Goal: Transaction & Acquisition: Book appointment/travel/reservation

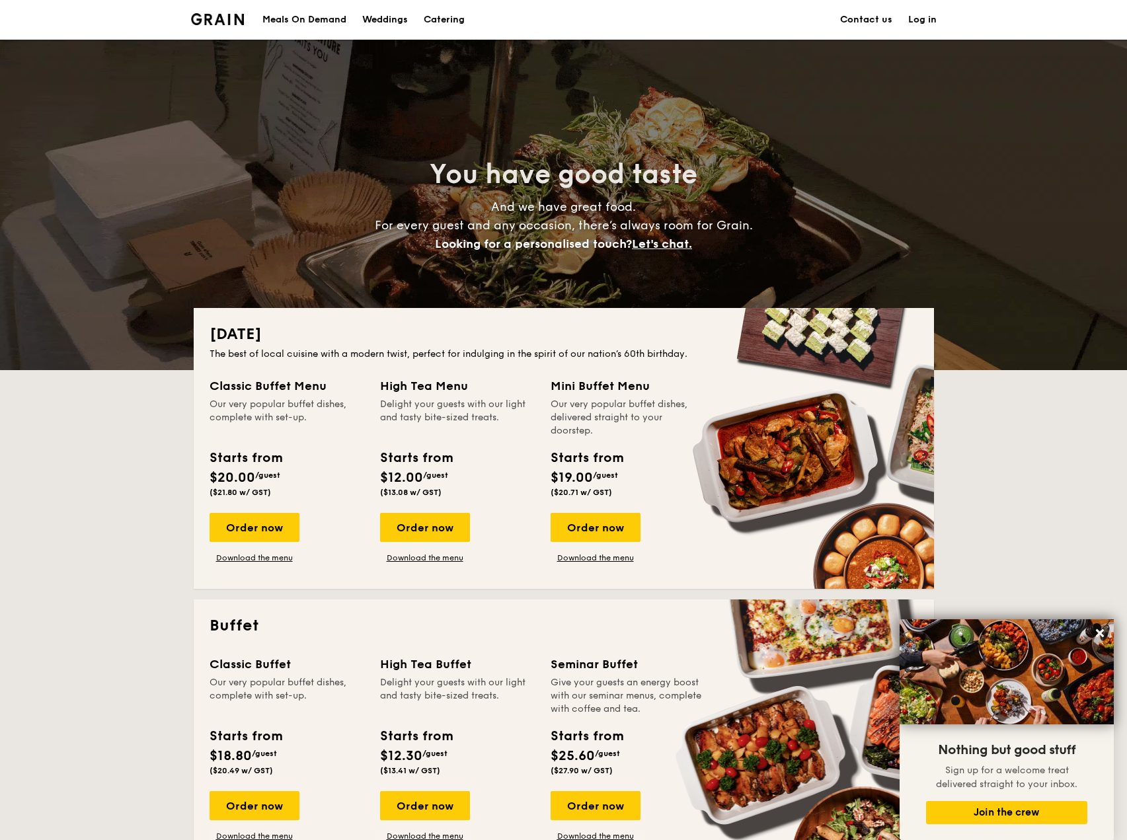
click at [442, 23] on h1 "Catering" at bounding box center [444, 20] width 41 height 40
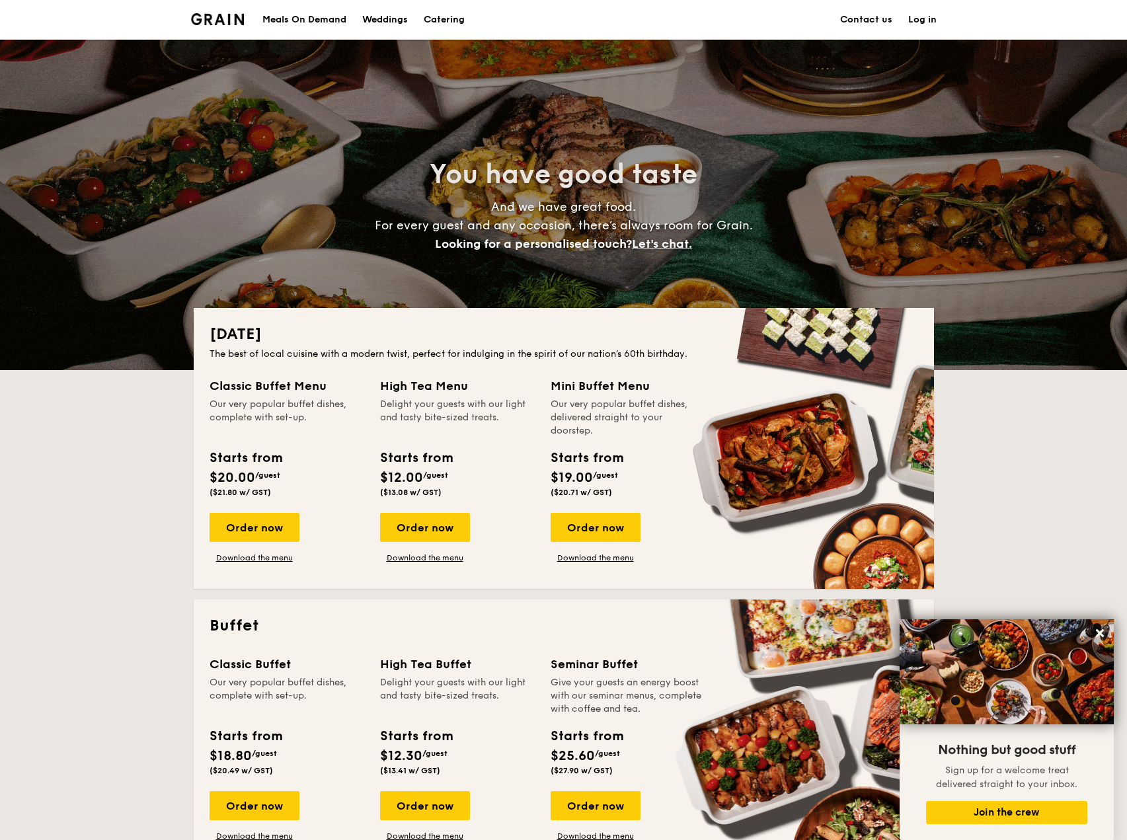
click at [456, 22] on h1 "Catering" at bounding box center [444, 20] width 41 height 40
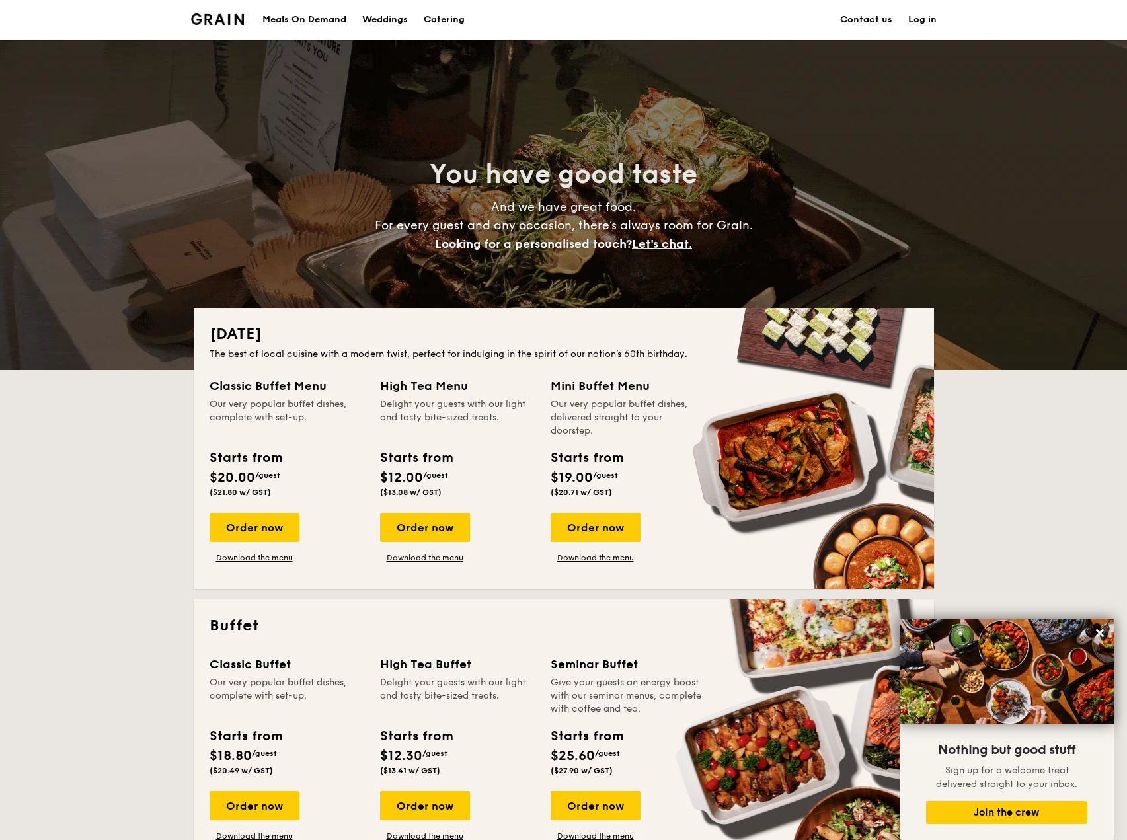
scroll to position [198, 0]
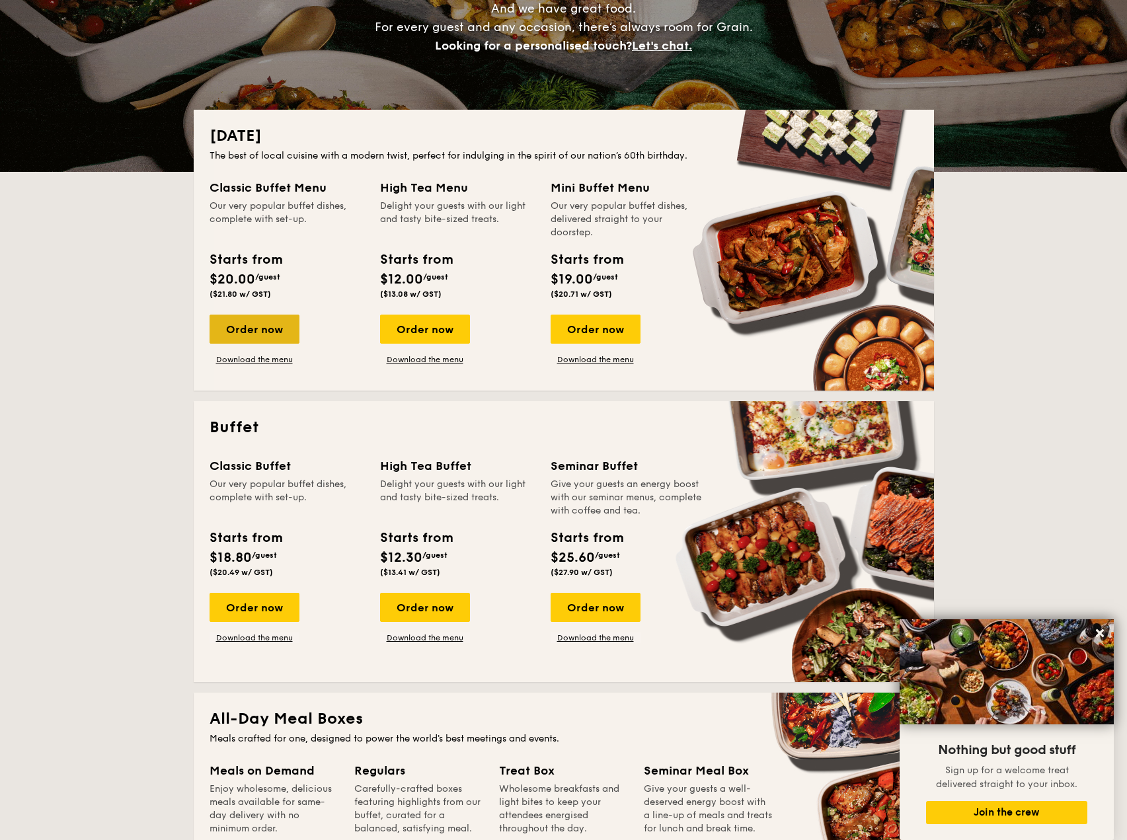
click at [263, 327] on div "Order now" at bounding box center [255, 329] width 90 height 29
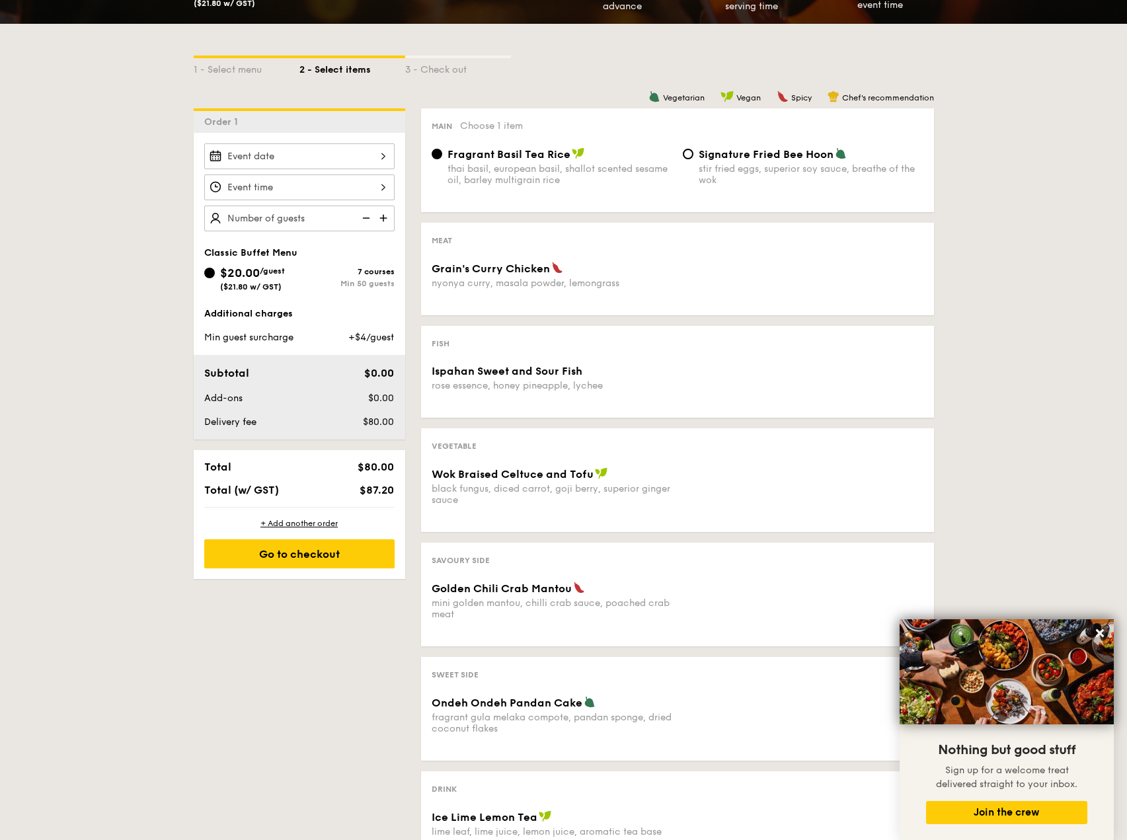
scroll to position [66, 0]
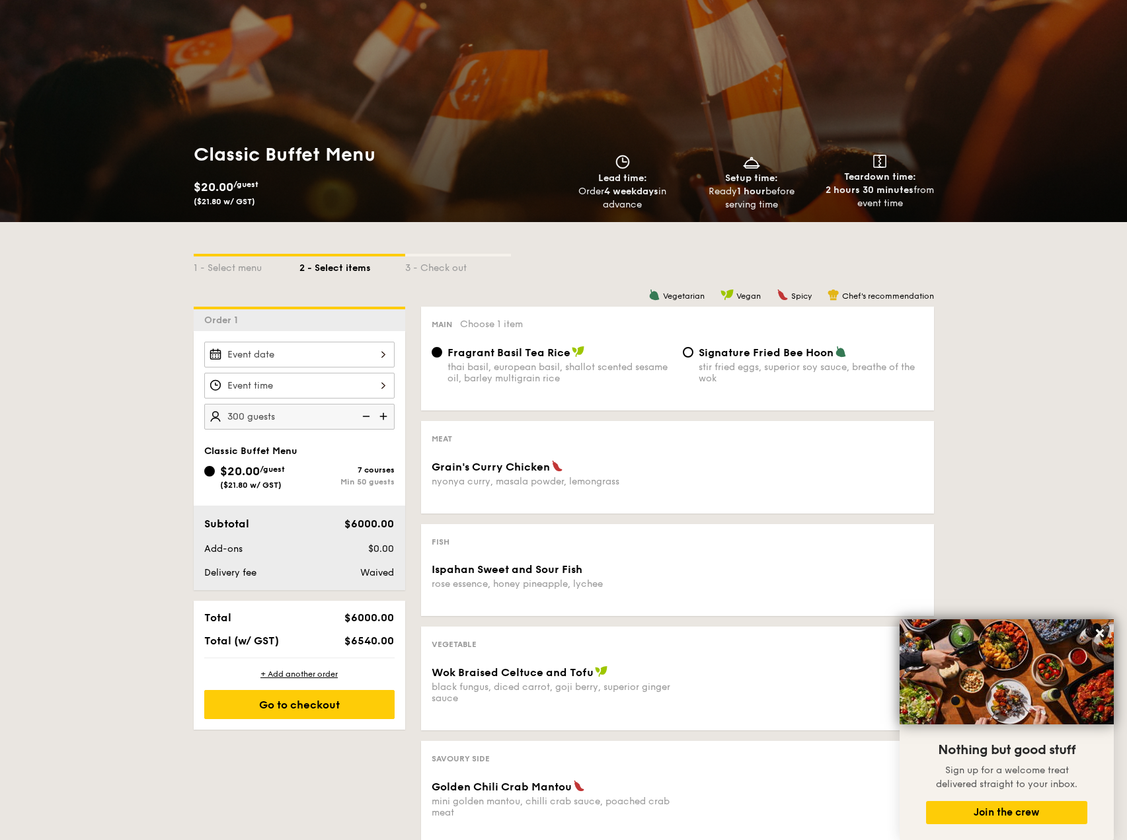
click at [343, 454] on div "Classic Buffet Menu" at bounding box center [299, 451] width 190 height 11
type input "300 guests"
click at [677, 488] on div "Grain's Curry Chicken nyonya curry, masala powder, lemongrass" at bounding box center [677, 481] width 503 height 43
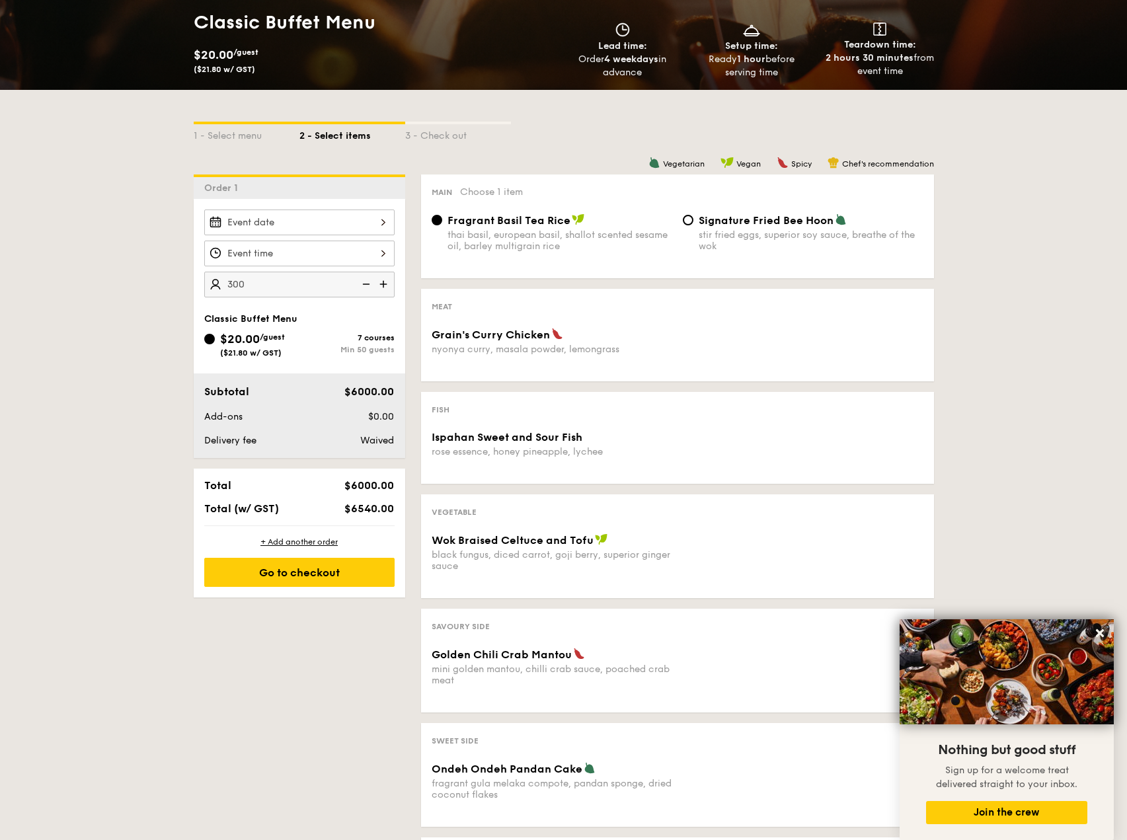
scroll to position [331, 0]
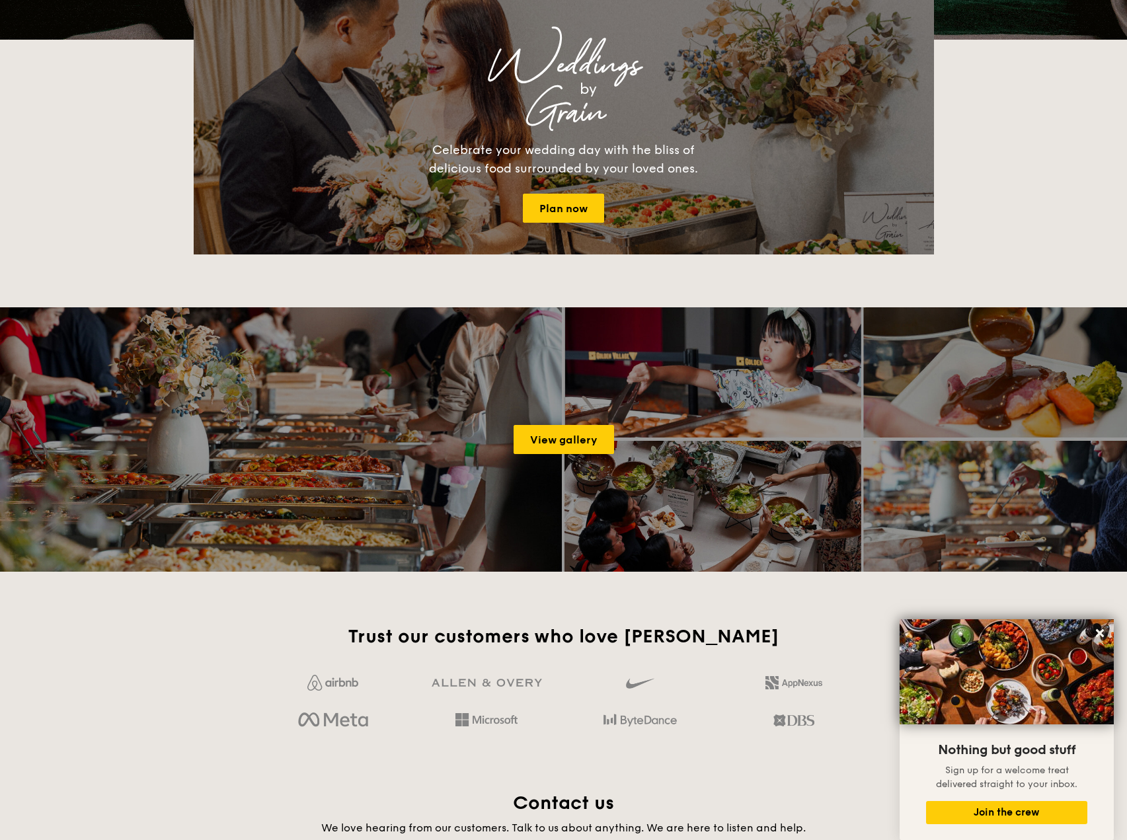
scroll to position [198, 0]
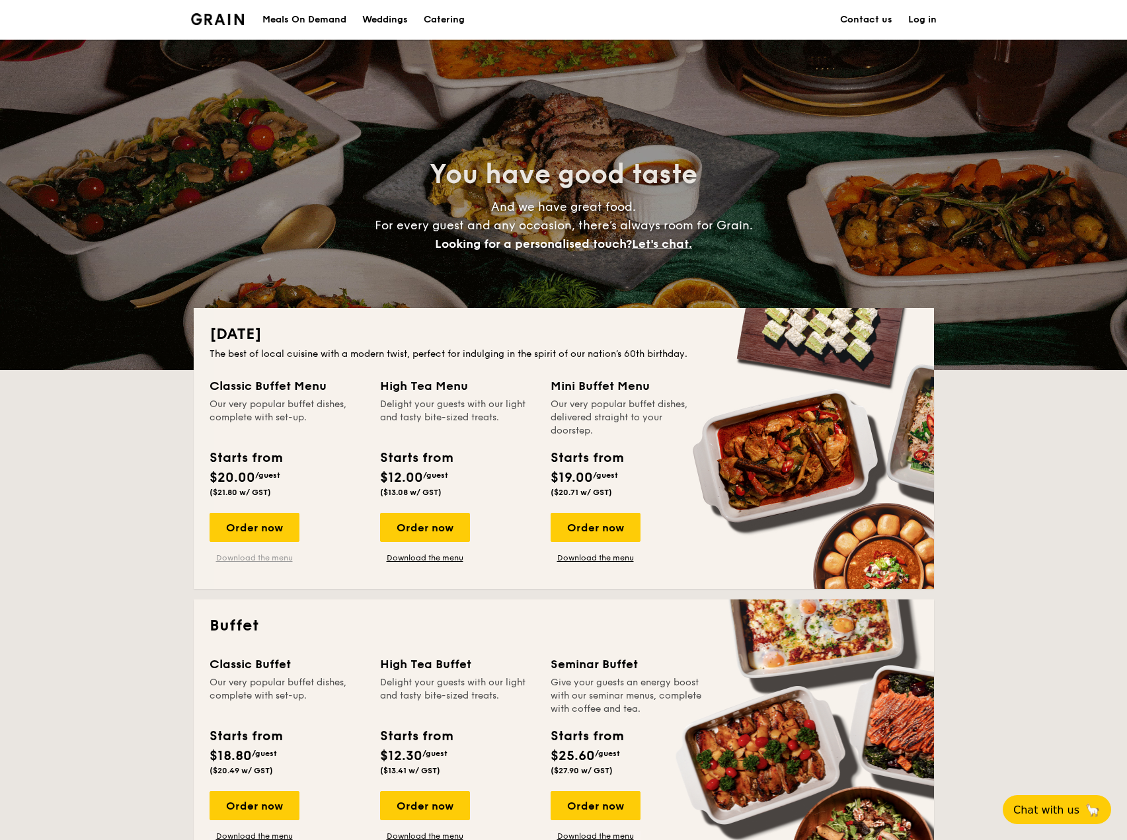
click at [269, 561] on link "Download the menu" at bounding box center [255, 558] width 90 height 11
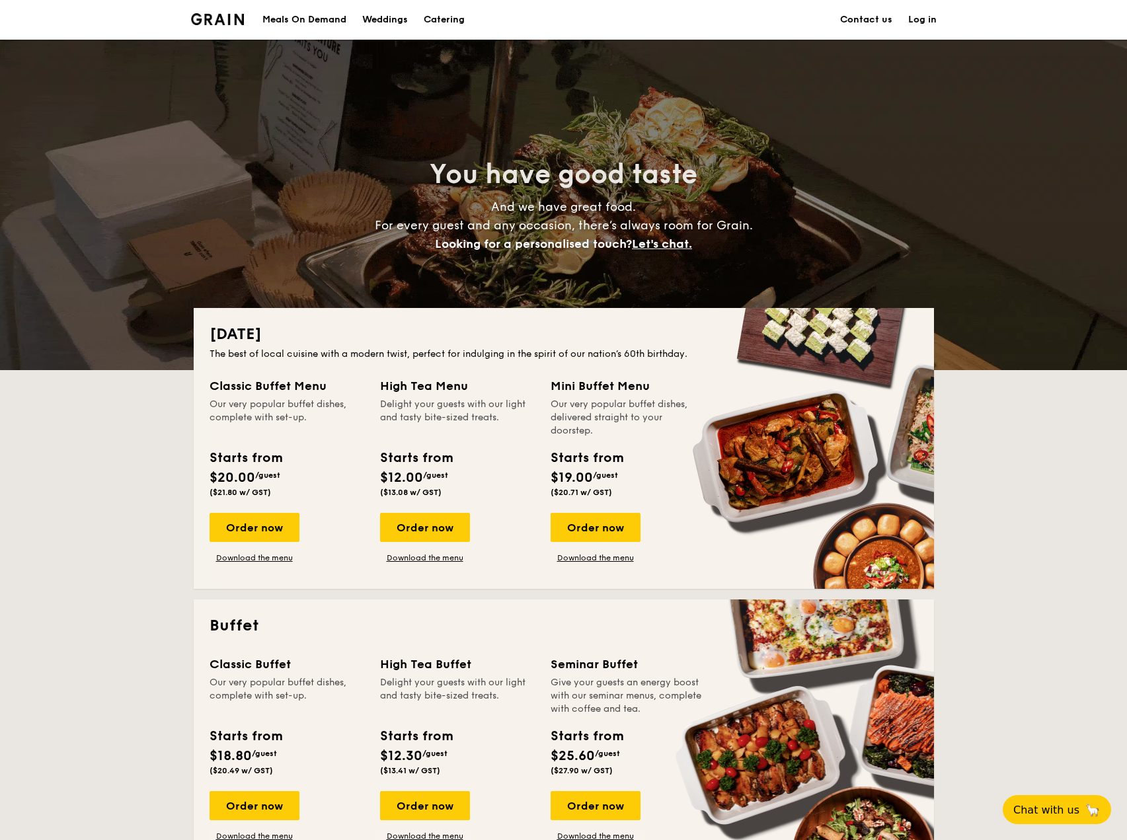
scroll to position [132, 0]
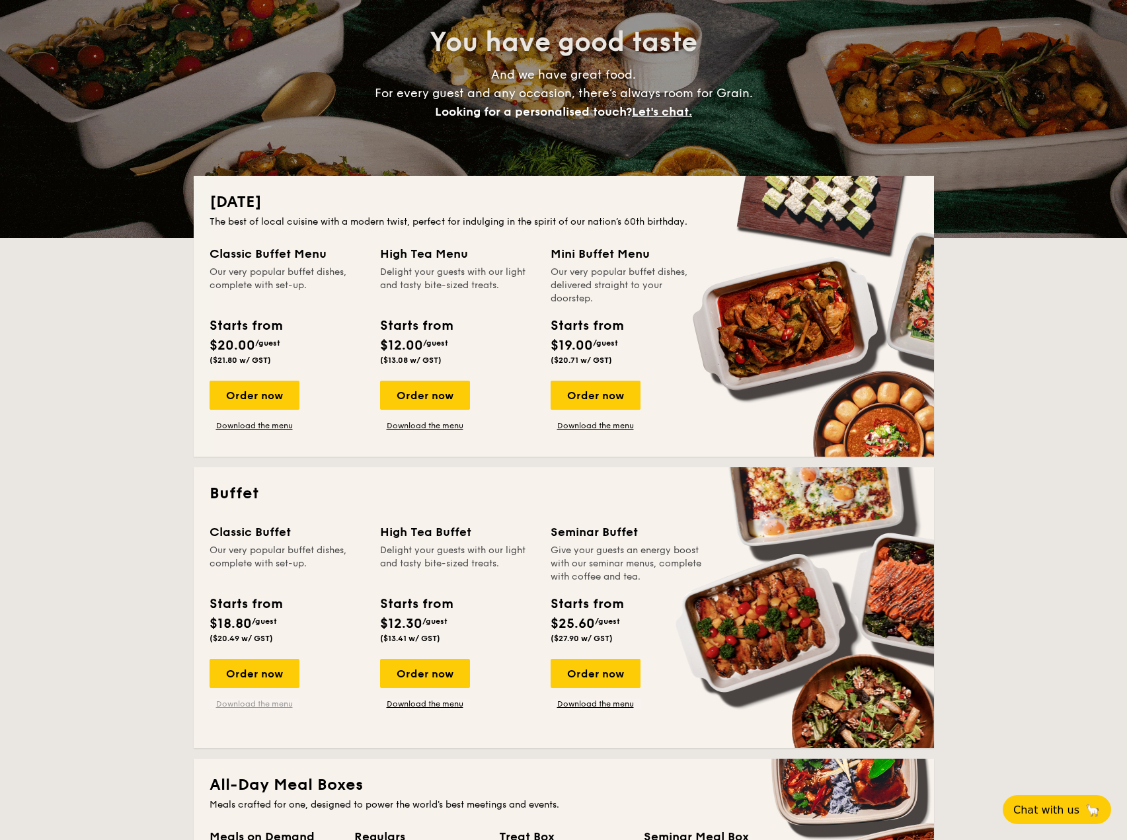
click at [263, 706] on link "Download the menu" at bounding box center [255, 704] width 90 height 11
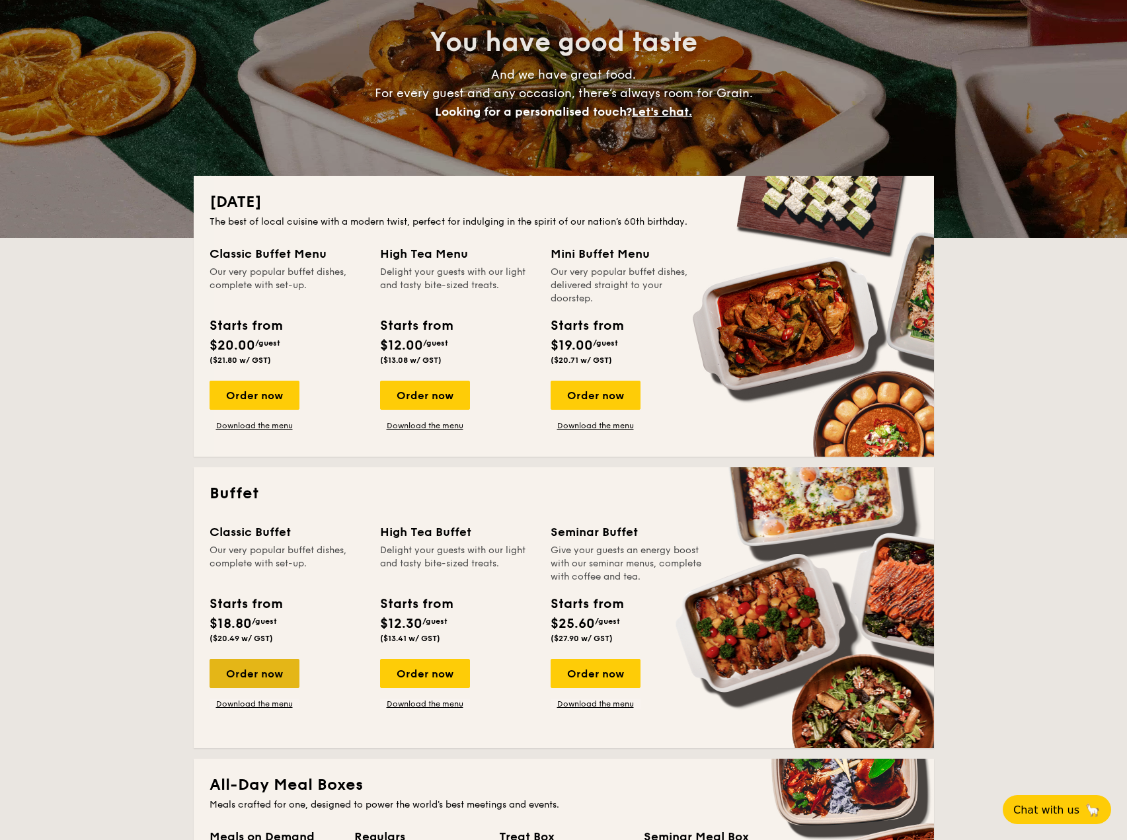
click at [282, 678] on div "Order now" at bounding box center [255, 673] width 90 height 29
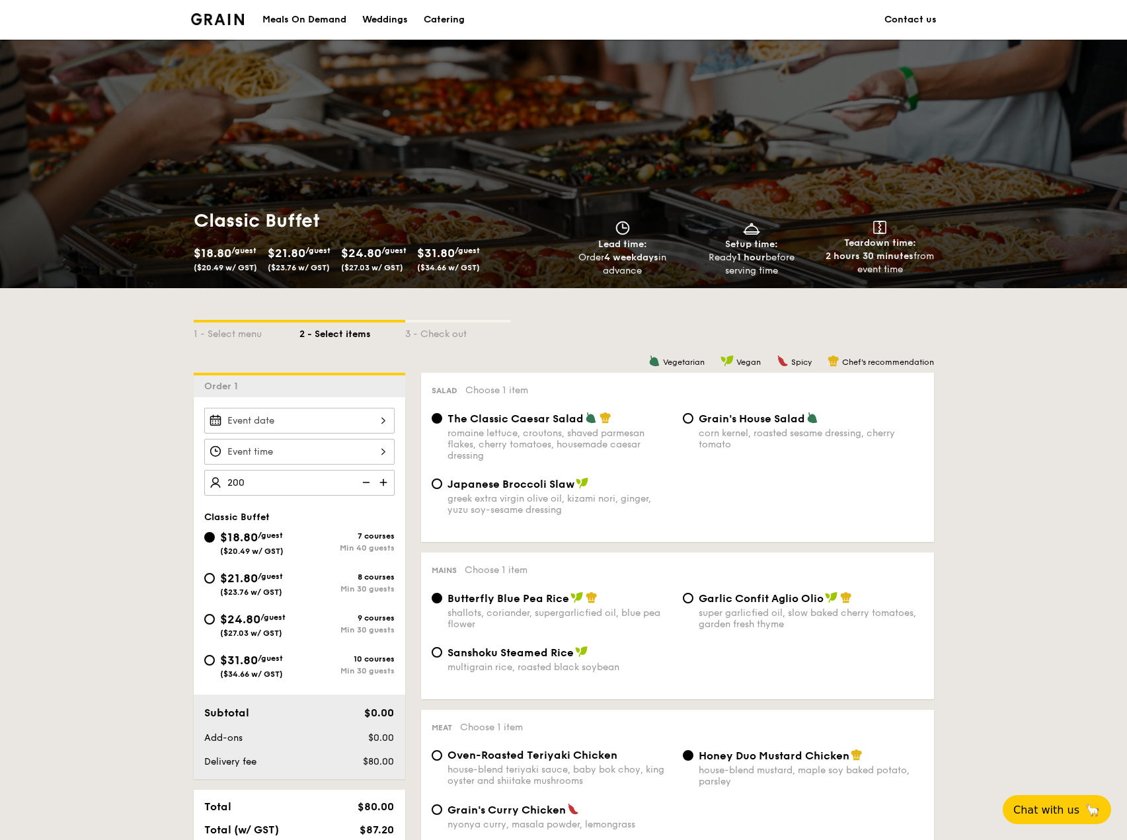
type input "200 guests"
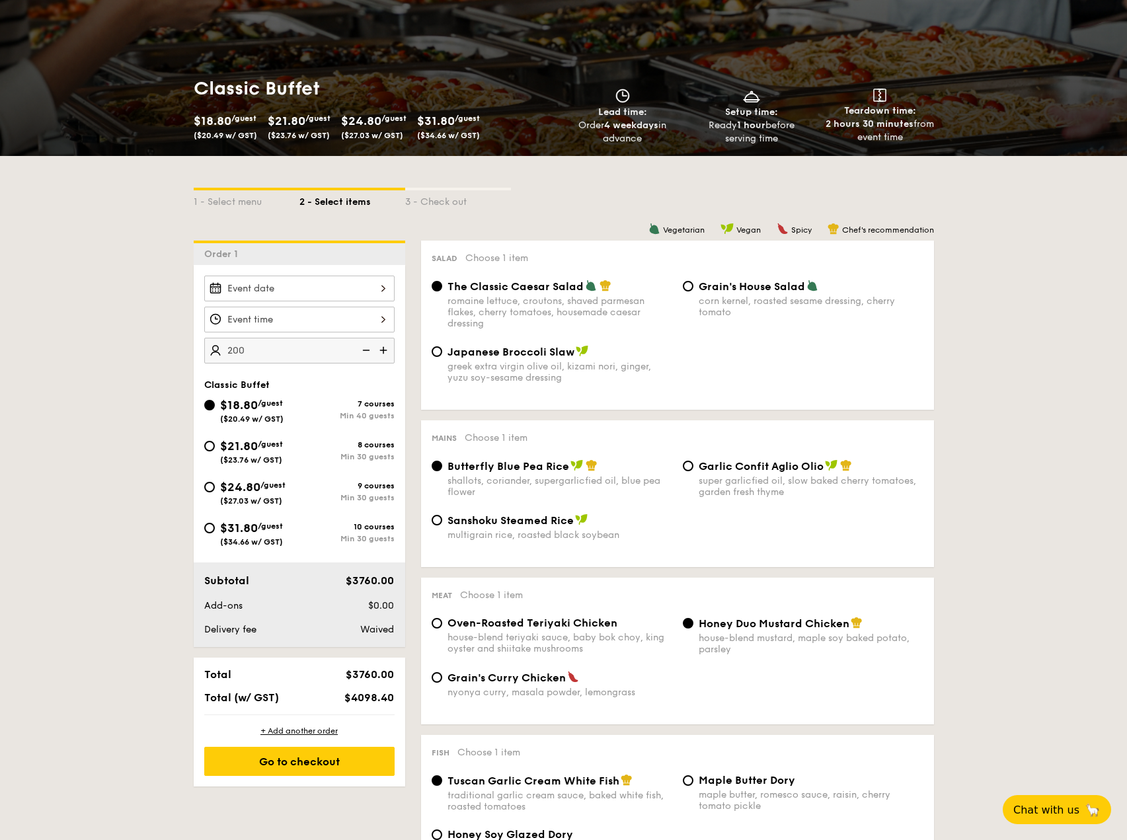
click at [694, 282] on div "Grain's House Salad corn kernel, roasted sesame dressing, cherry tomato" at bounding box center [803, 299] width 251 height 38
click at [690, 286] on input "Grain's House Salad corn kernel, roasted sesame dressing, cherry tomato" at bounding box center [688, 286] width 11 height 11
radio input "true"
click at [690, 466] on input "Garlic Confit Aglio Olio super garlicfied oil, slow baked cherry tomatoes, gard…" at bounding box center [688, 466] width 11 height 11
radio input "true"
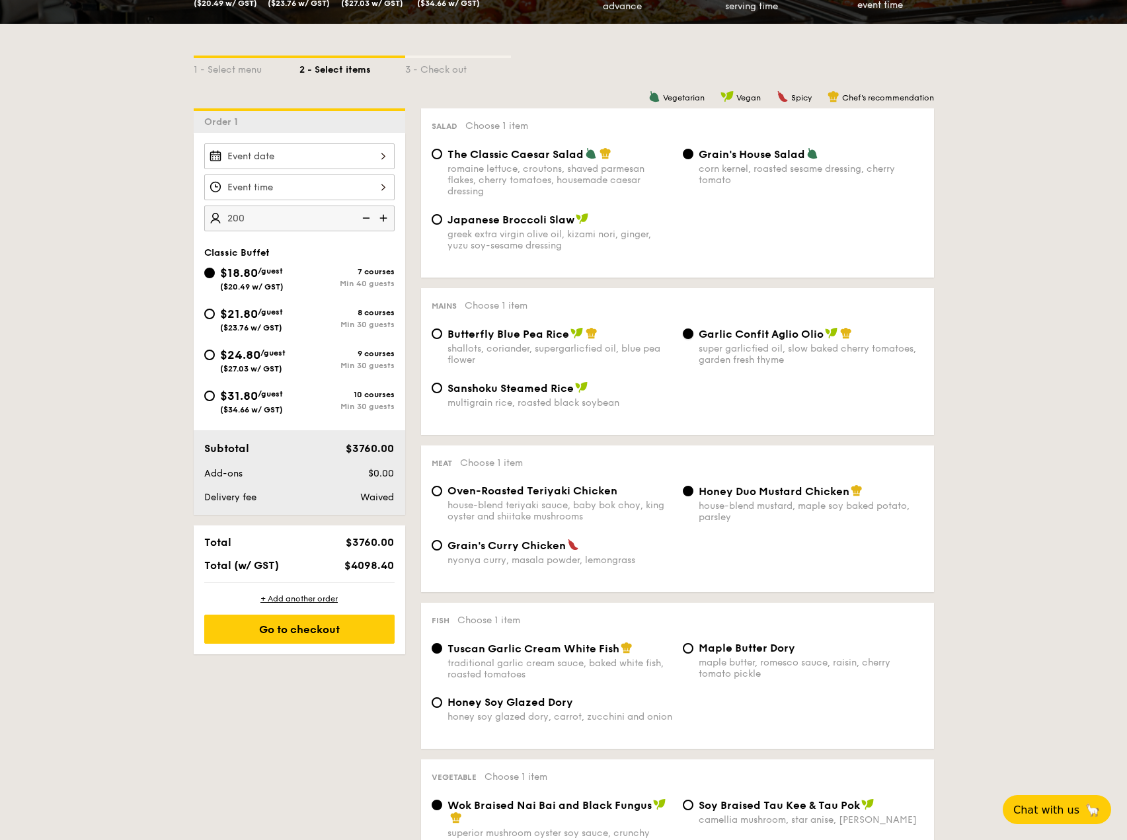
scroll to position [331, 0]
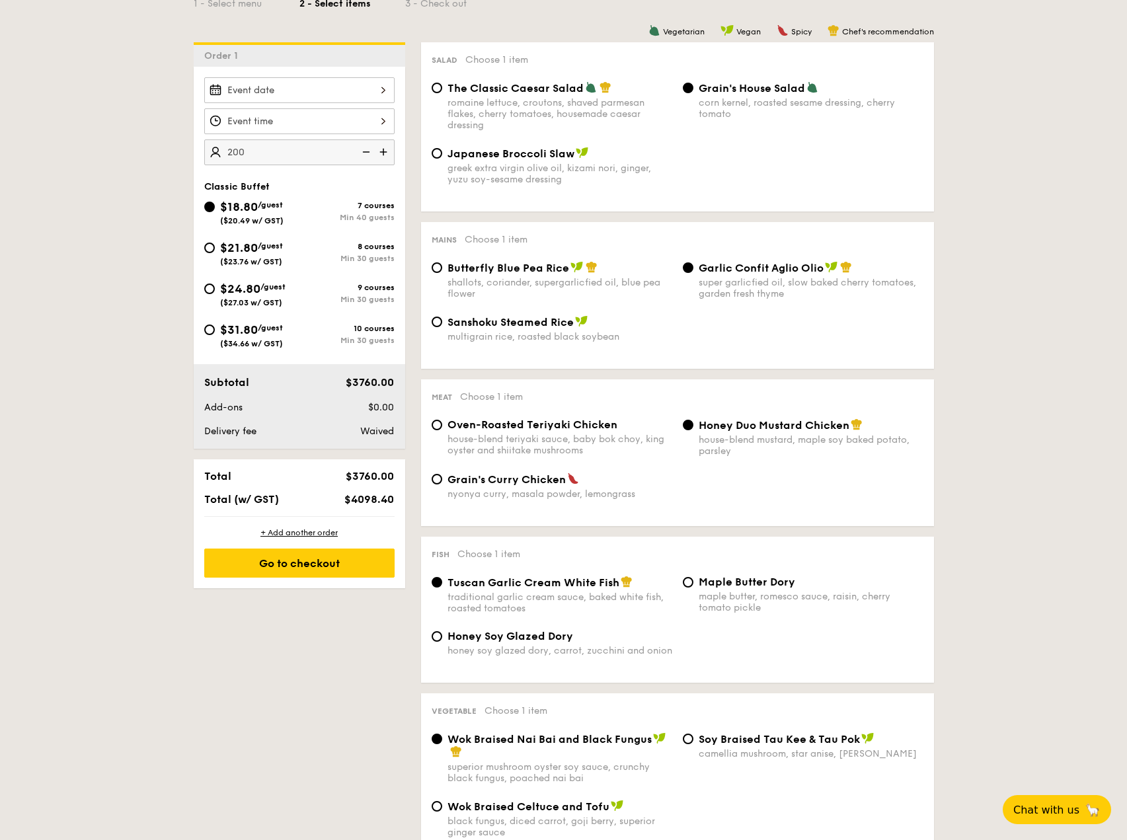
click at [467, 101] on div "romaine lettuce, croutons, shaved parmesan flakes, cherry tomatoes, housemade c…" at bounding box center [560, 114] width 225 height 34
click at [442, 93] on input "The Classic Caesar Salad romaine lettuce, croutons, shaved parmesan flakes, che…" at bounding box center [437, 88] width 11 height 11
radio input "true"
click at [525, 276] on div "Butterfly Blue Pea Rice shallots, coriander, supergarlicfied oil, blue pea flow…" at bounding box center [560, 280] width 225 height 38
click at [442, 273] on input "Butterfly Blue Pea Rice shallots, coriander, supergarlicfied oil, blue pea flow…" at bounding box center [437, 268] width 11 height 11
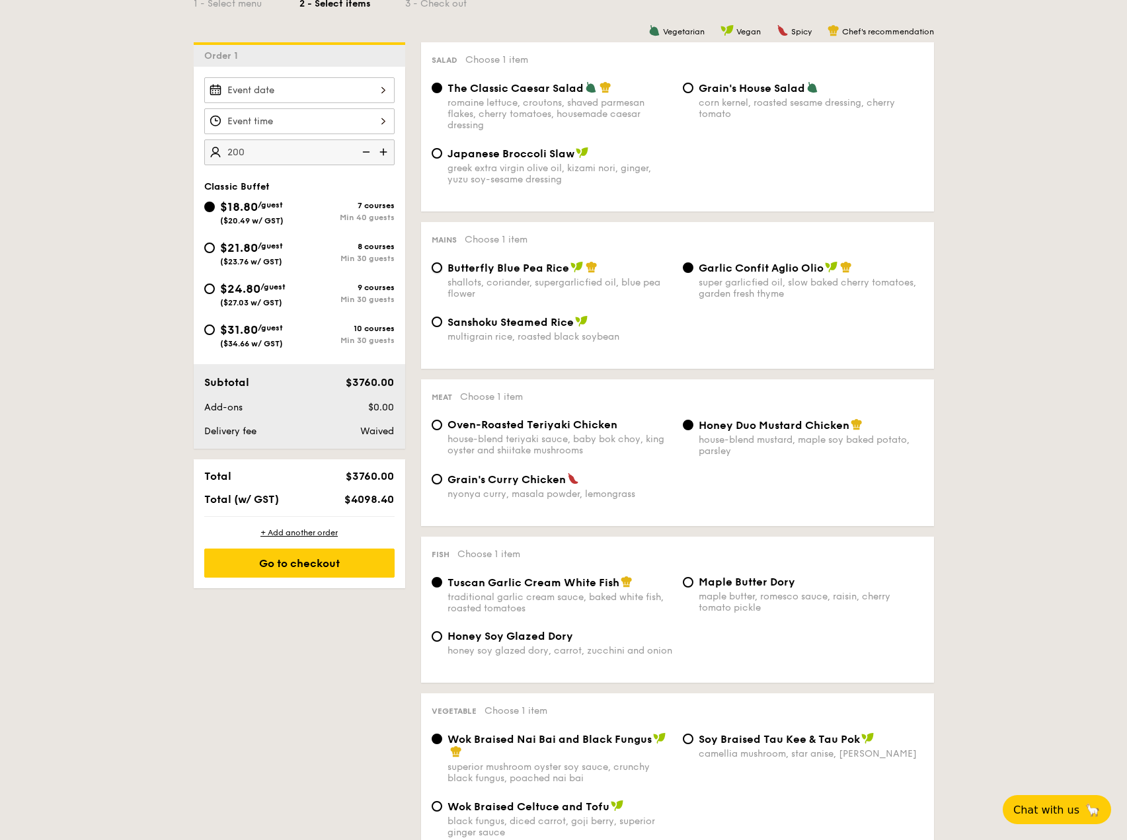
radio input "true"
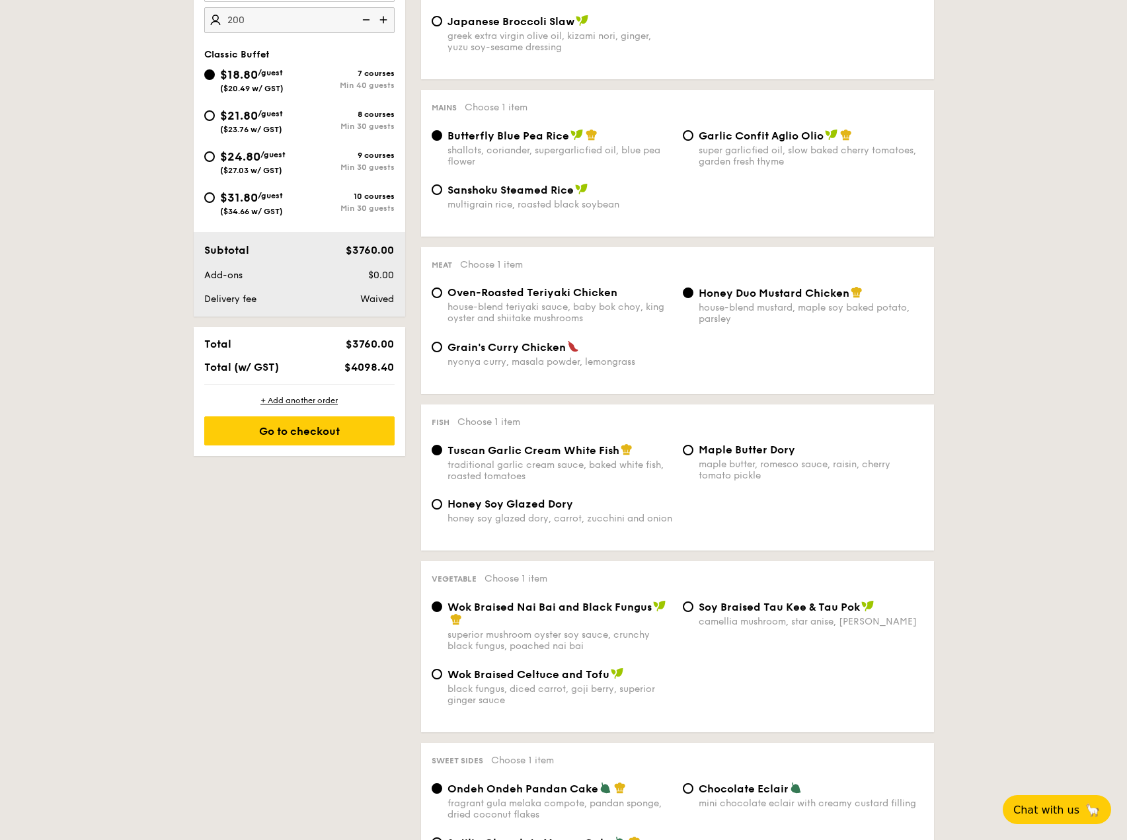
click at [696, 147] on div "Garlic Confit Aglio Olio super garlicfied oil, slow baked cherry tomatoes, gard…" at bounding box center [803, 148] width 251 height 38
click at [690, 140] on input "Garlic Confit Aglio Olio super garlicfied oil, slow baked cherry tomatoes, gard…" at bounding box center [688, 135] width 11 height 11
radio input "true"
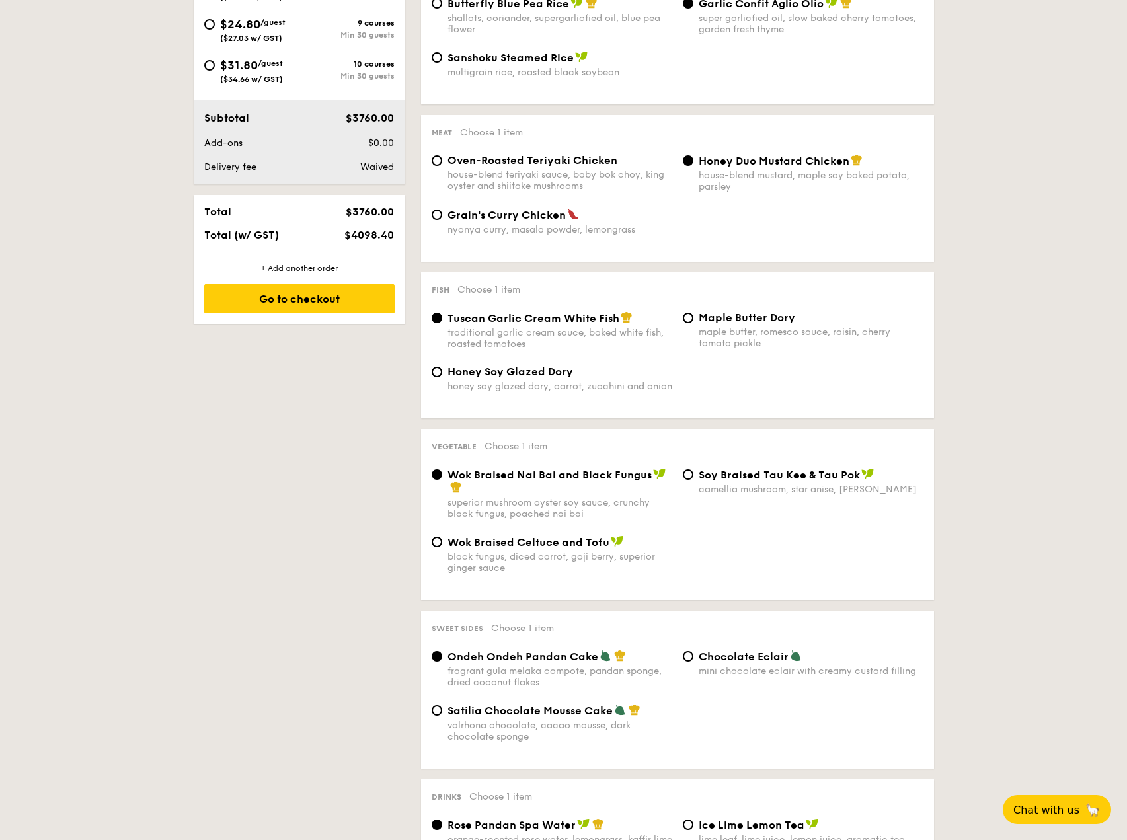
click at [584, 496] on div "Wok Braised Nai Bai and Black Fungus superior mushroom oyster soy sauce, crunch…" at bounding box center [560, 494] width 225 height 52
click at [442, 480] on input "Wok Braised Nai Bai and Black Fungus superior mushroom oyster soy sauce, crunch…" at bounding box center [437, 474] width 11 height 11
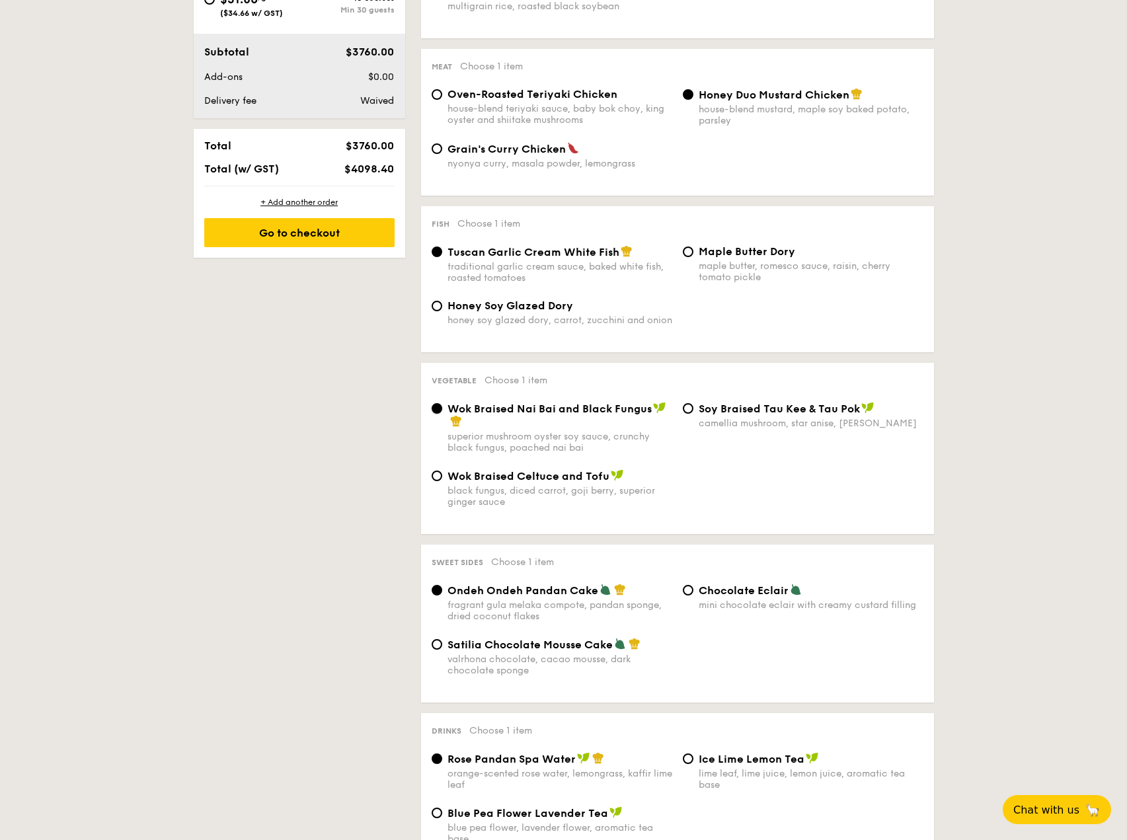
scroll to position [793, 0]
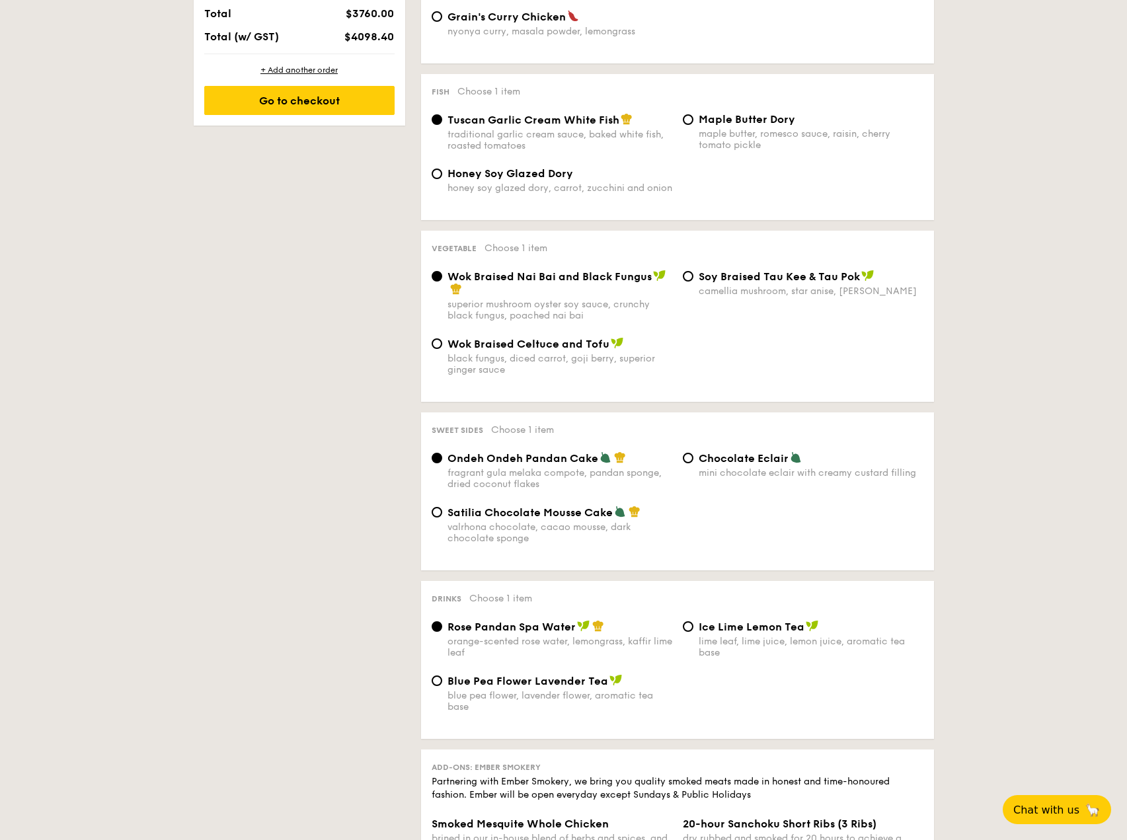
click at [585, 522] on div "valrhona chocolate, cacao mousse, dark chocolate sponge" at bounding box center [560, 533] width 225 height 22
click at [442, 518] on input "Satilia Chocolate Mousse Cake valrhona chocolate, cacao mousse, dark chocolate …" at bounding box center [437, 512] width 11 height 11
radio input "true"
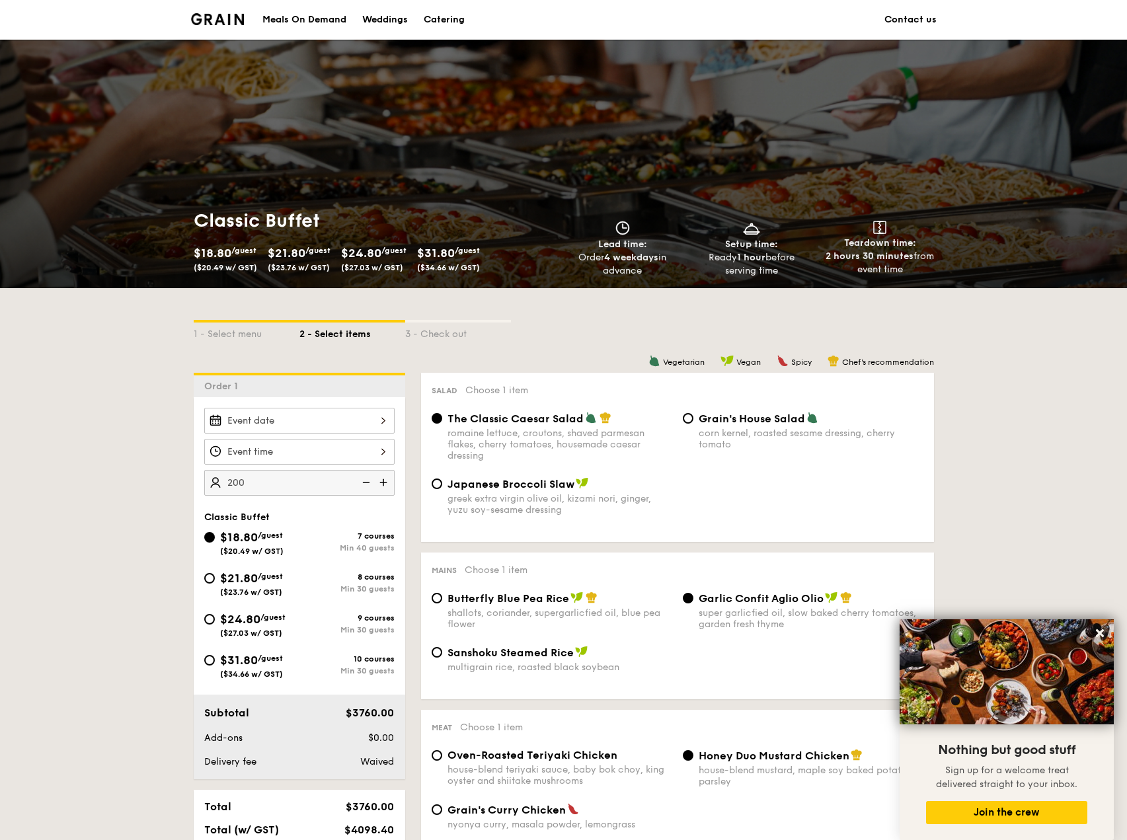
scroll to position [132, 0]
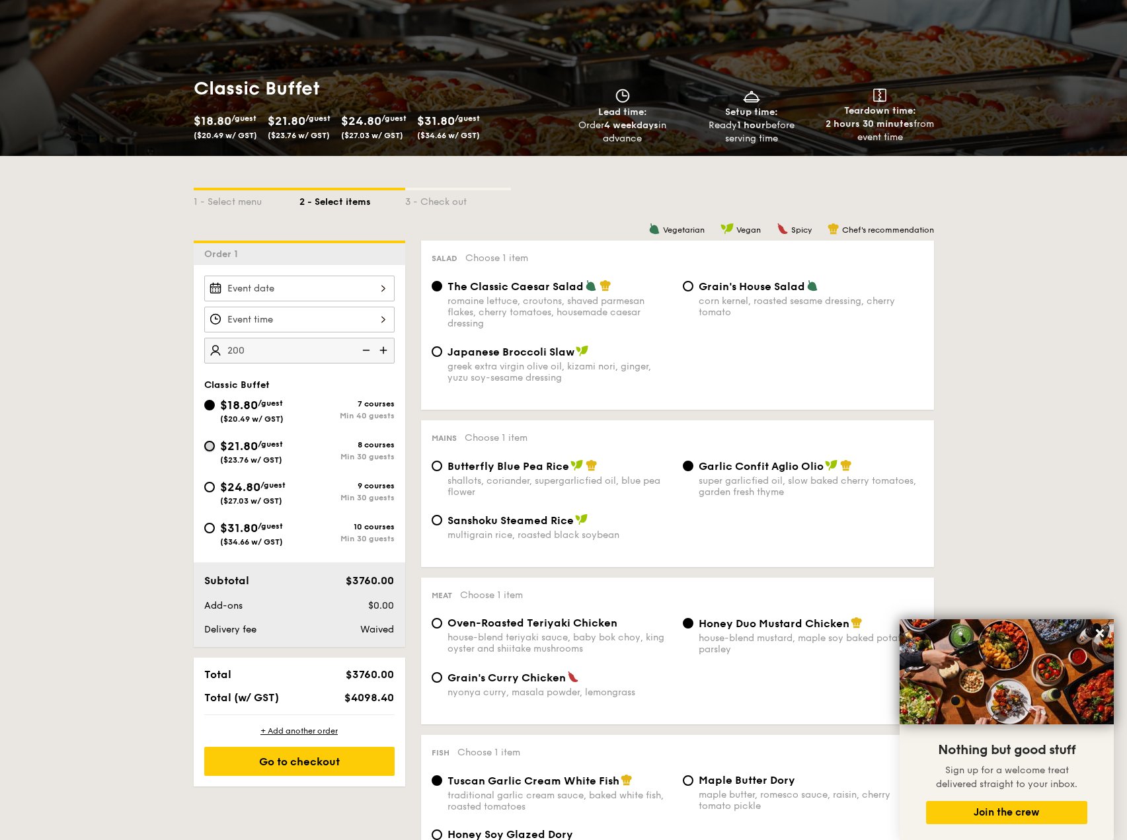
click at [210, 442] on input "$21.80 /guest ($23.76 w/ GST) 8 courses Min 30 guests" at bounding box center [209, 446] width 11 height 11
radio input "true"
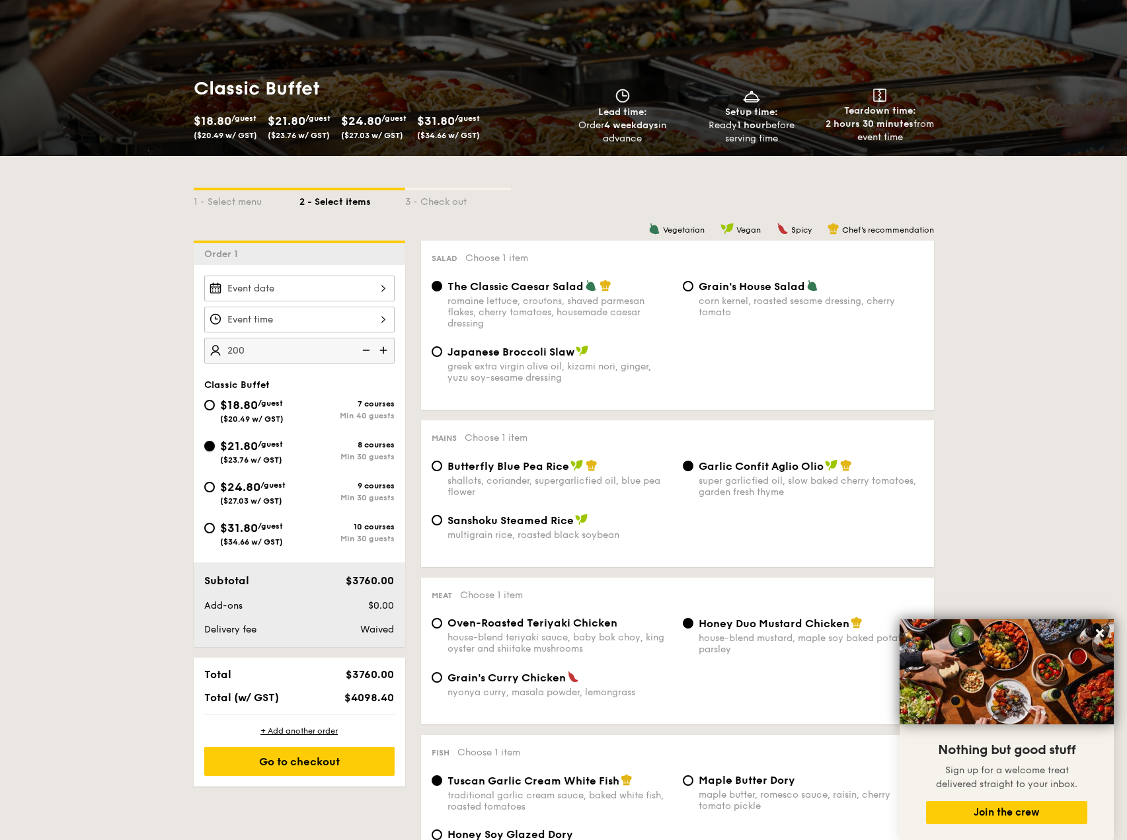
radio input "true"
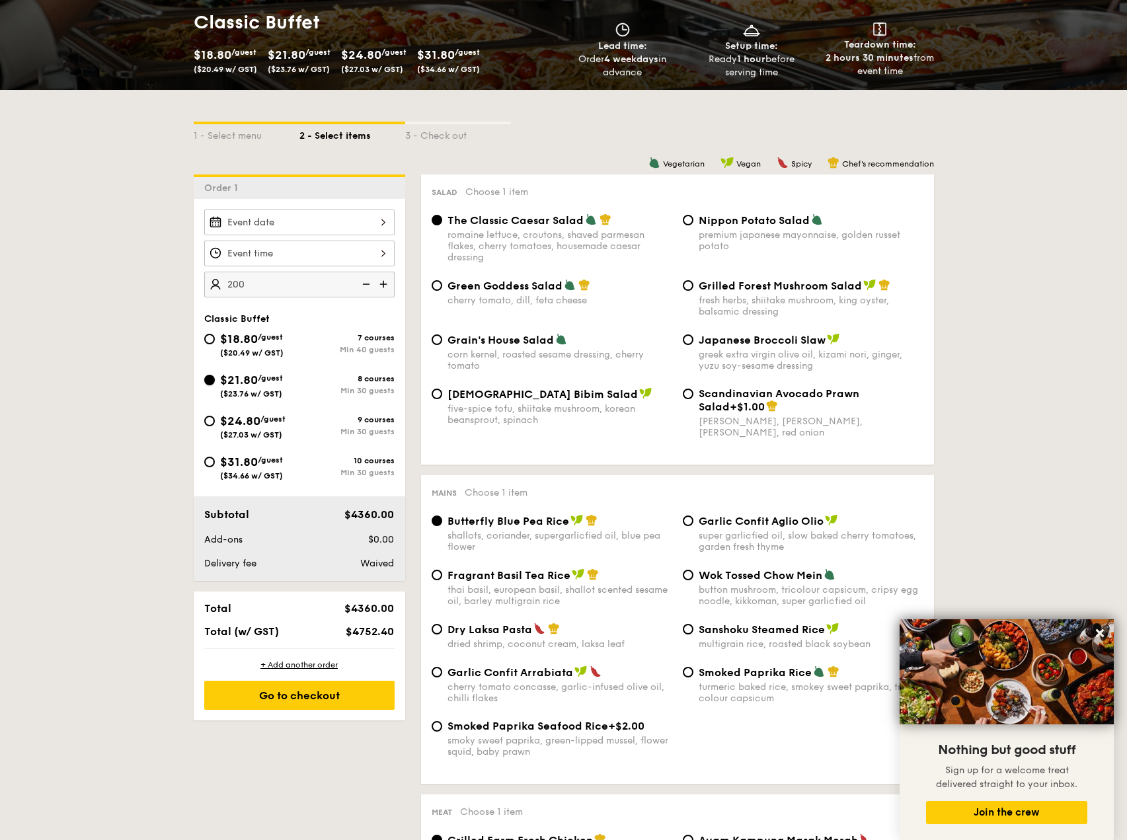
scroll to position [264, 0]
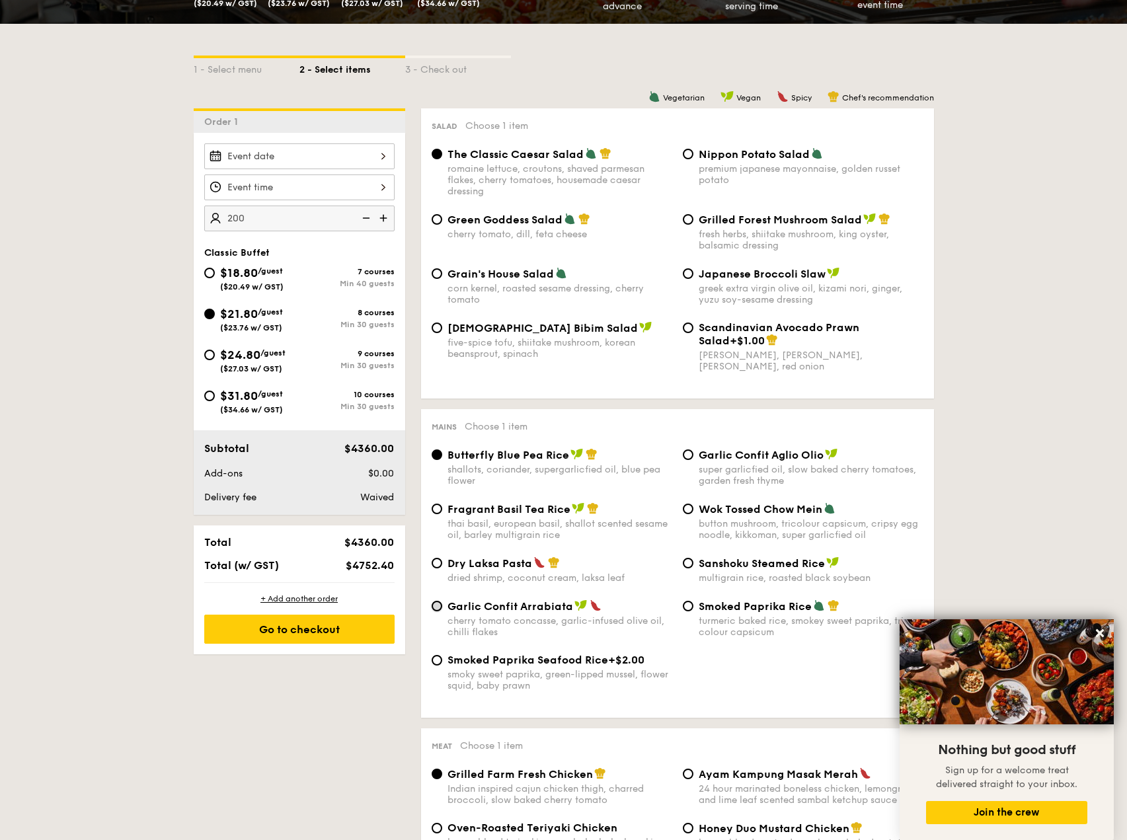
click at [439, 608] on input "Garlic Confit Arrabiata cherry tomato concasse, garlic-infused olive oil, chill…" at bounding box center [437, 606] width 11 height 11
radio input "true"
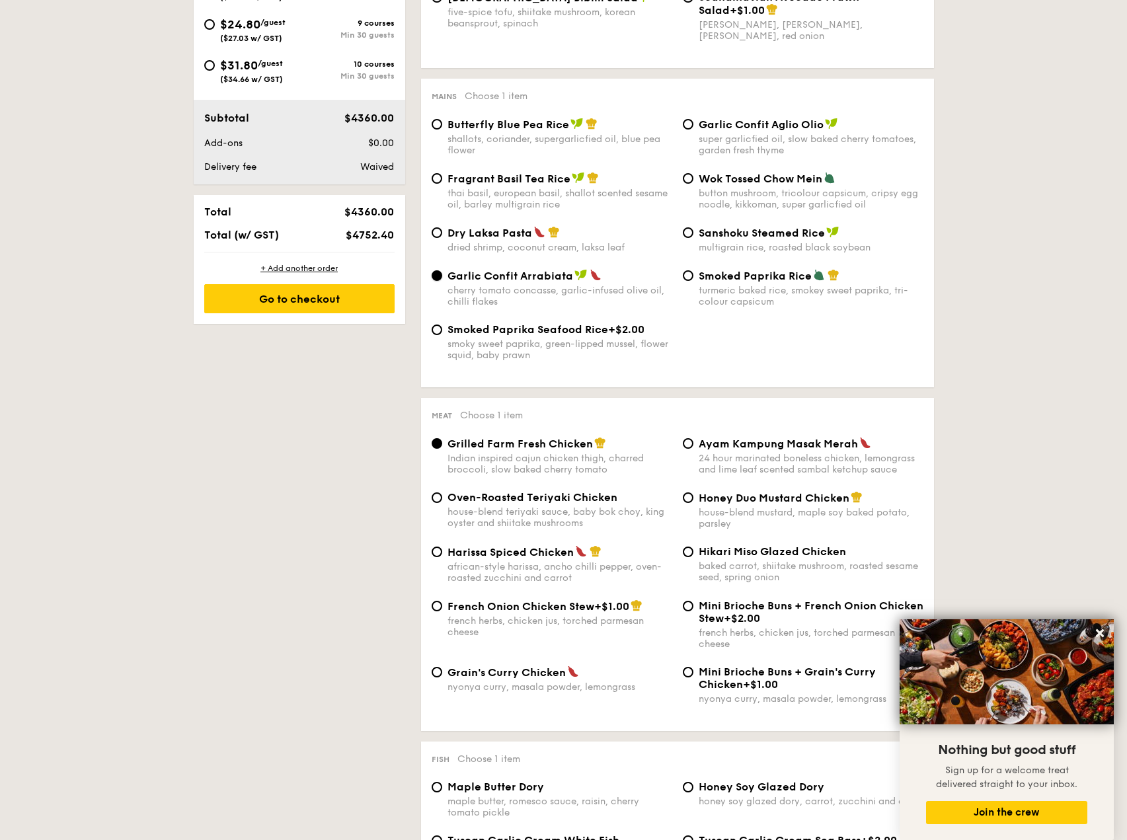
scroll to position [661, 0]
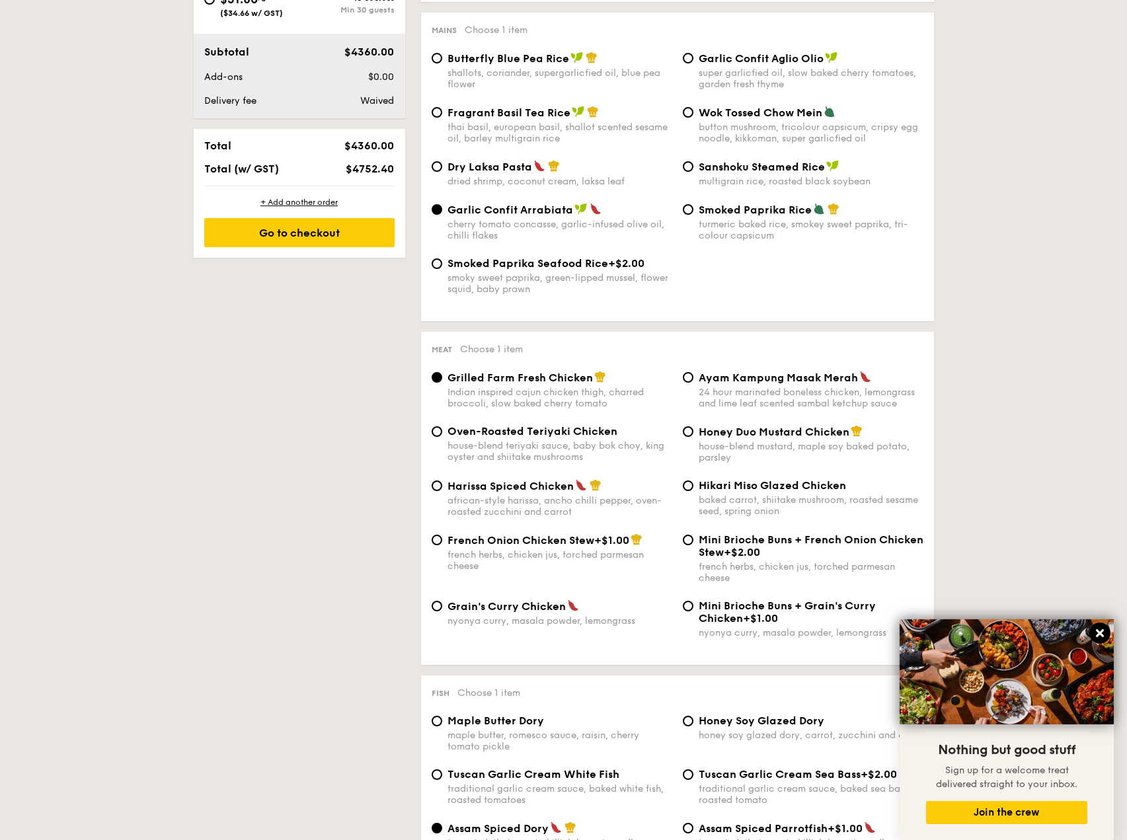
click at [1102, 632] on icon at bounding box center [1100, 633] width 8 height 8
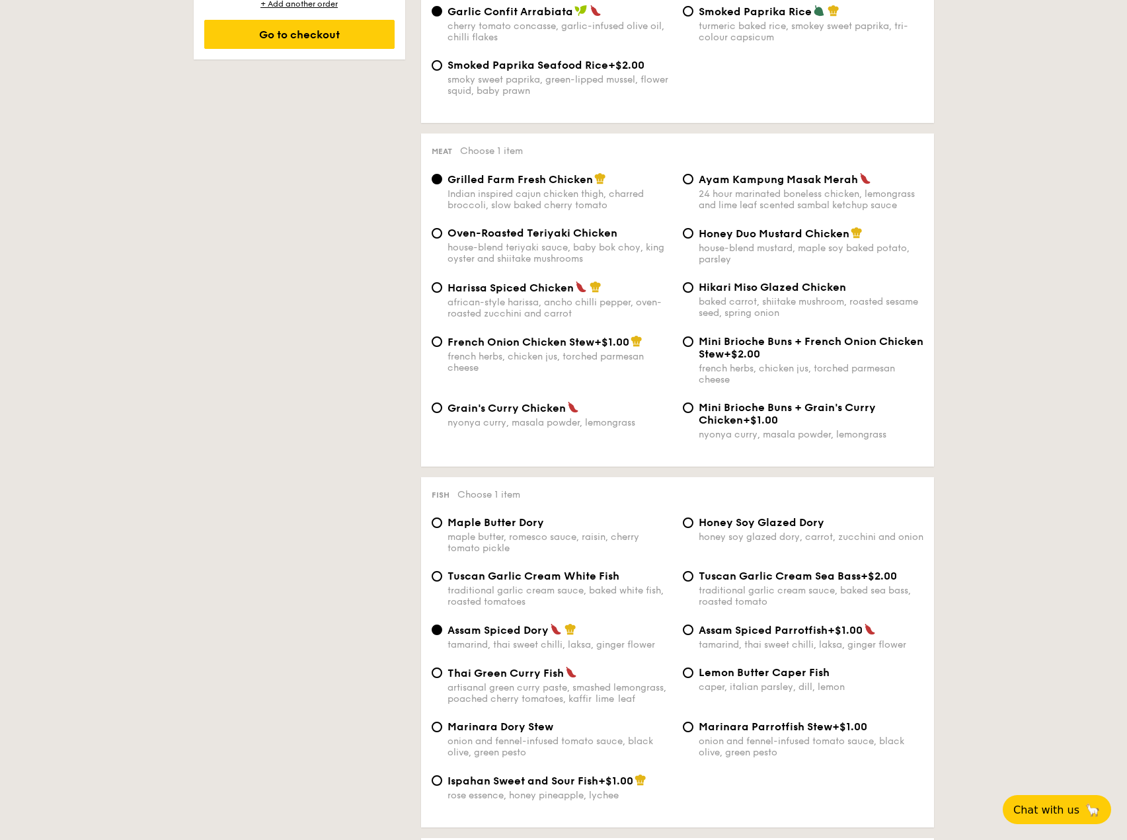
scroll to position [926, 0]
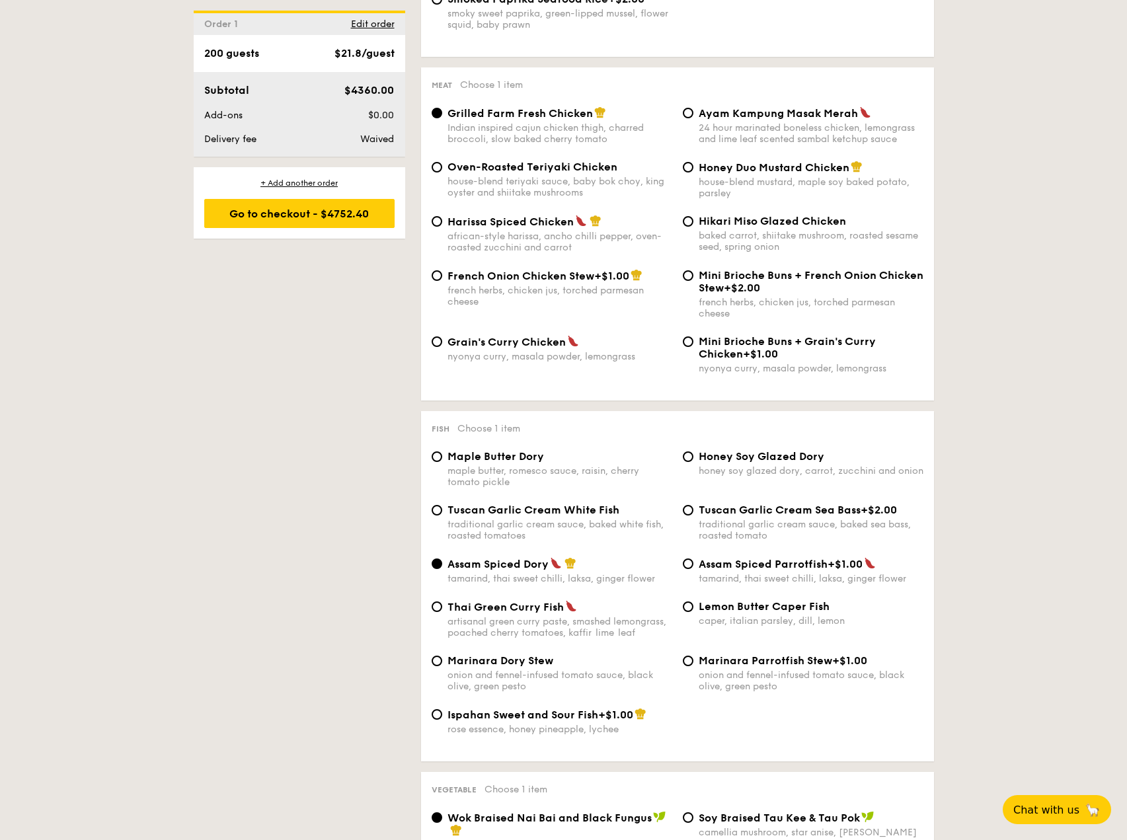
click at [563, 723] on div "Ispahan Sweet and Sour Fish +$1.00 rose essence, honey pineapple, lychee" at bounding box center [560, 721] width 225 height 27
click at [442, 720] on input "Ispahan Sweet and Sour Fish +$1.00 rose essence, honey pineapple, lychee" at bounding box center [437, 714] width 11 height 11
radio input "true"
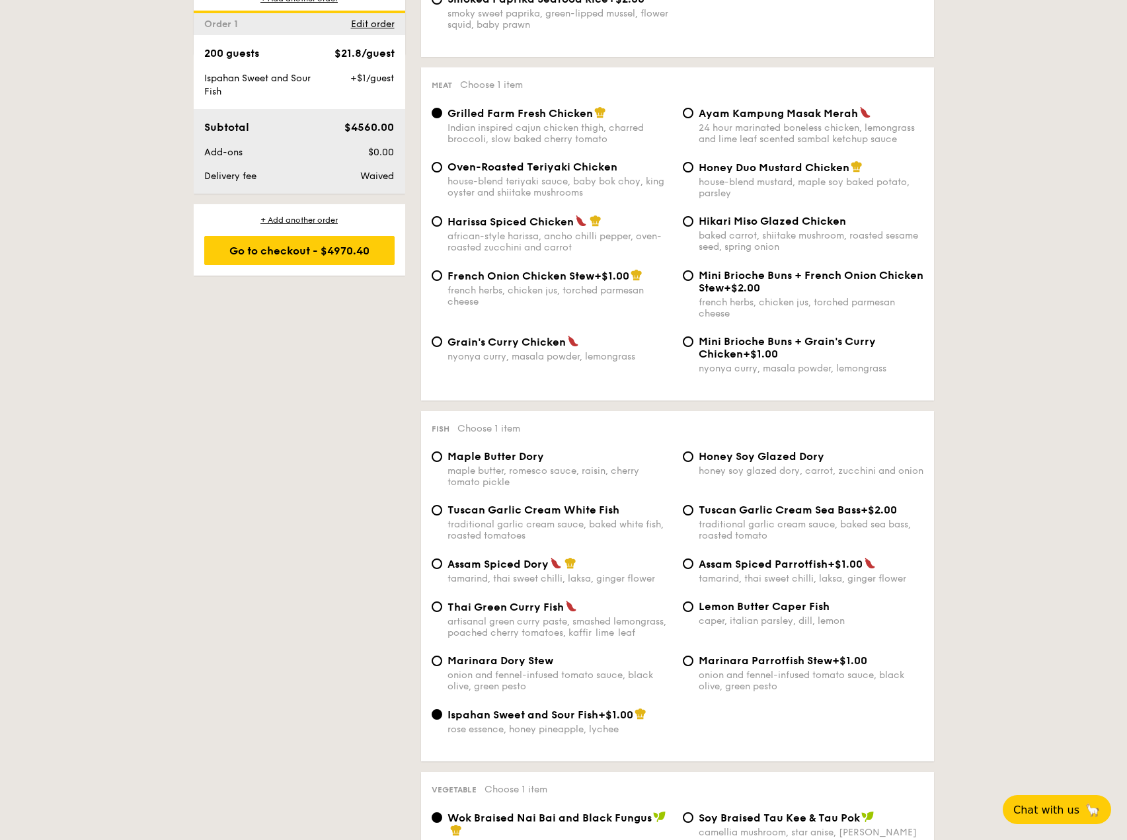
click at [546, 576] on div "tamarind, thai sweet chilli, laksa, ginger flower" at bounding box center [560, 578] width 225 height 11
click at [442, 569] on input "Assam Spiced Dory tamarind, thai sweet chilli, laksa, ginger flower" at bounding box center [437, 564] width 11 height 11
radio input "true"
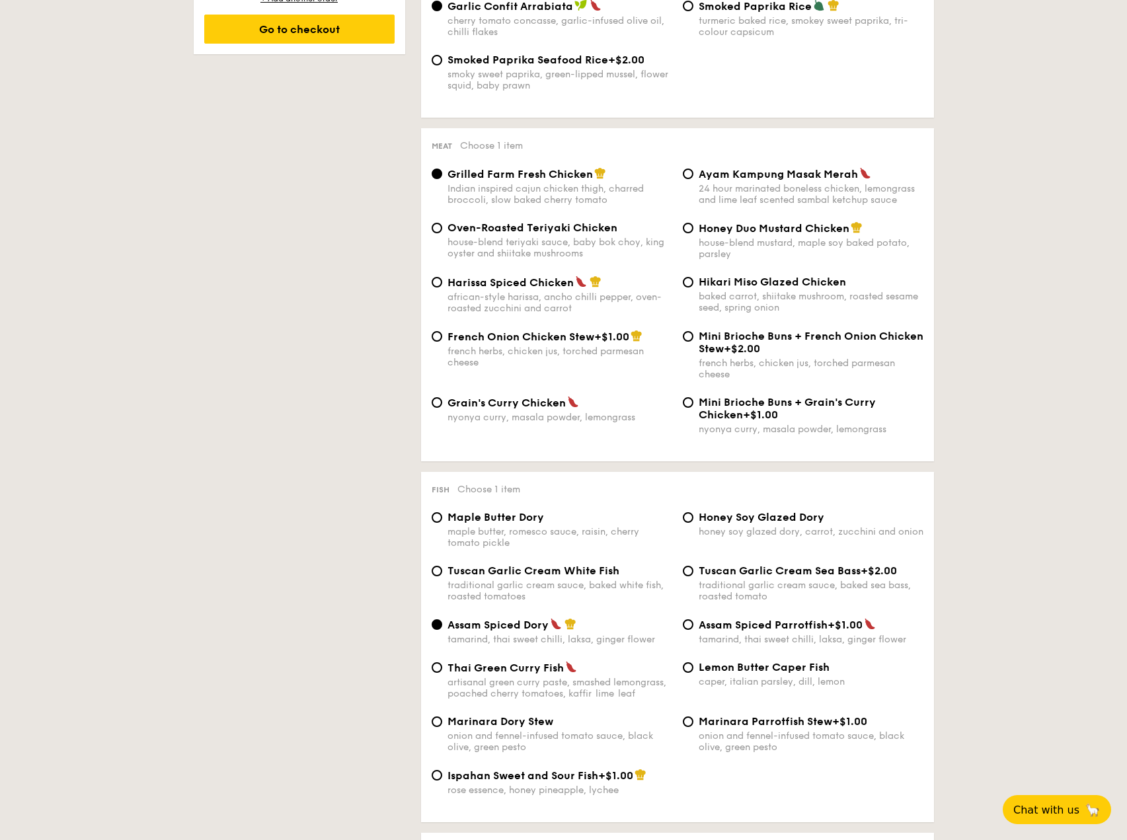
click at [717, 532] on div "honey soy glazed dory, carrot, zucchini and onion" at bounding box center [811, 531] width 225 height 11
click at [694, 523] on input "Honey Soy Glazed Dory honey soy glazed dory, carrot, zucchini and onion" at bounding box center [688, 517] width 11 height 11
radio input "true"
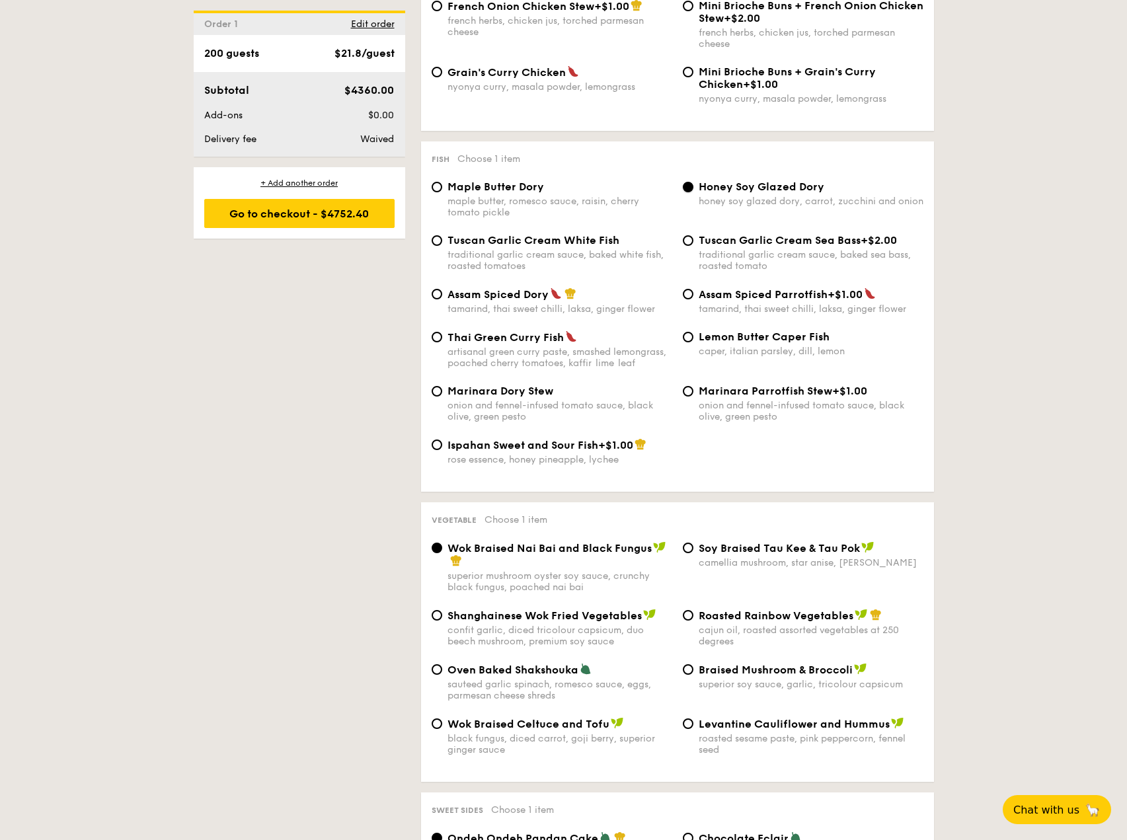
scroll to position [1262, 0]
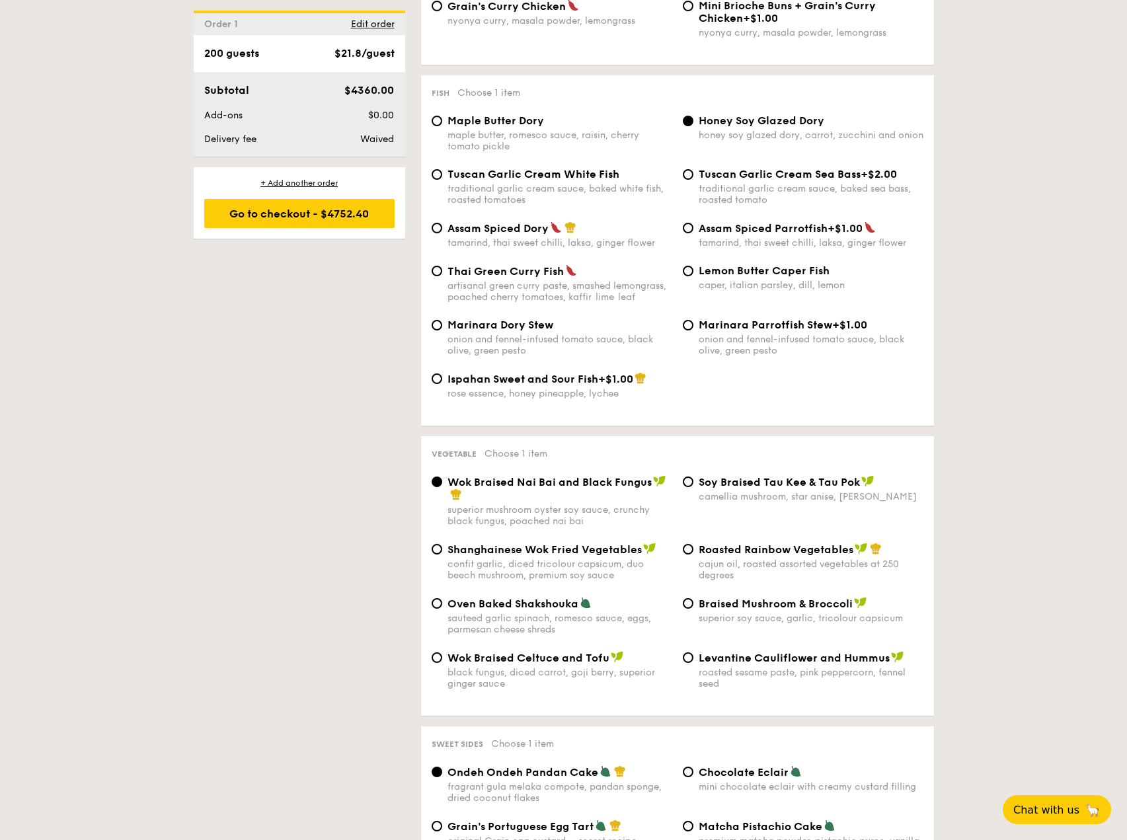
click at [714, 571] on div "cajun oil, roasted assorted vegetables at 250 degrees" at bounding box center [811, 570] width 225 height 22
click at [694, 555] on input "Roasted Rainbow Vegetables cajun oil, roasted assorted vegetables at 250 degrees" at bounding box center [688, 549] width 11 height 11
radio input "true"
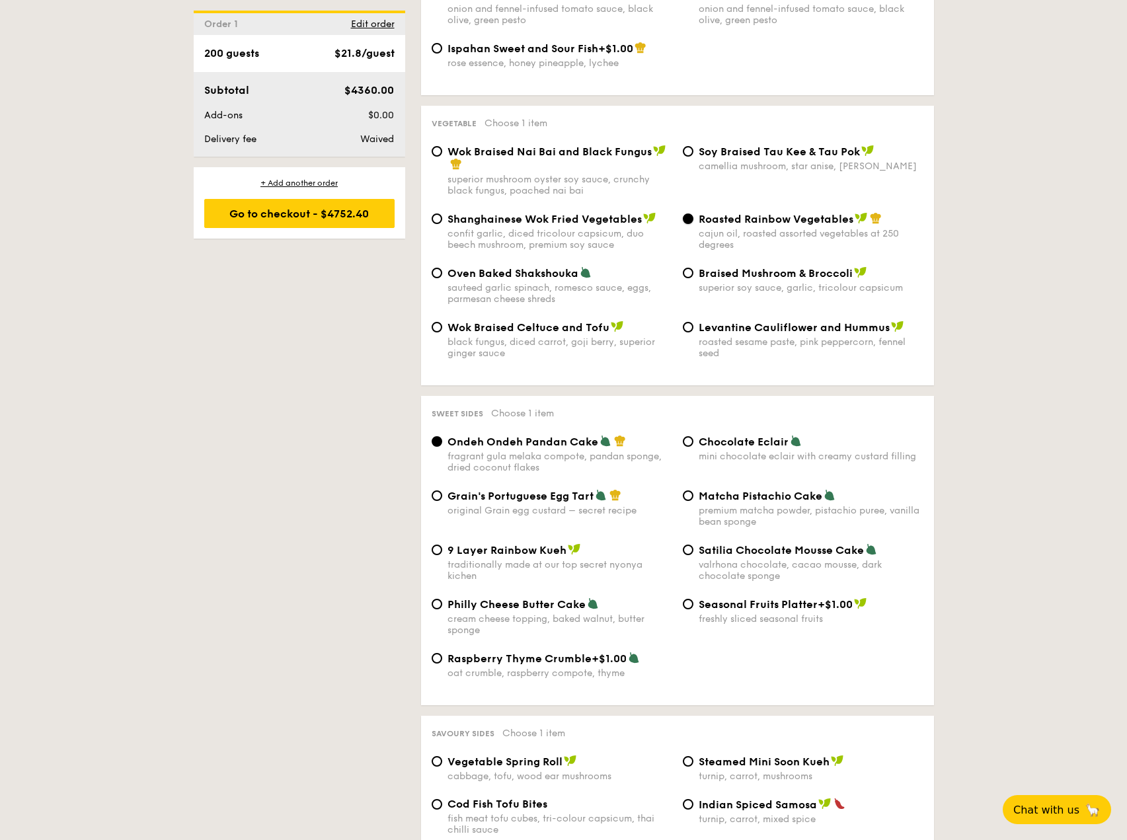
scroll to position [1658, 0]
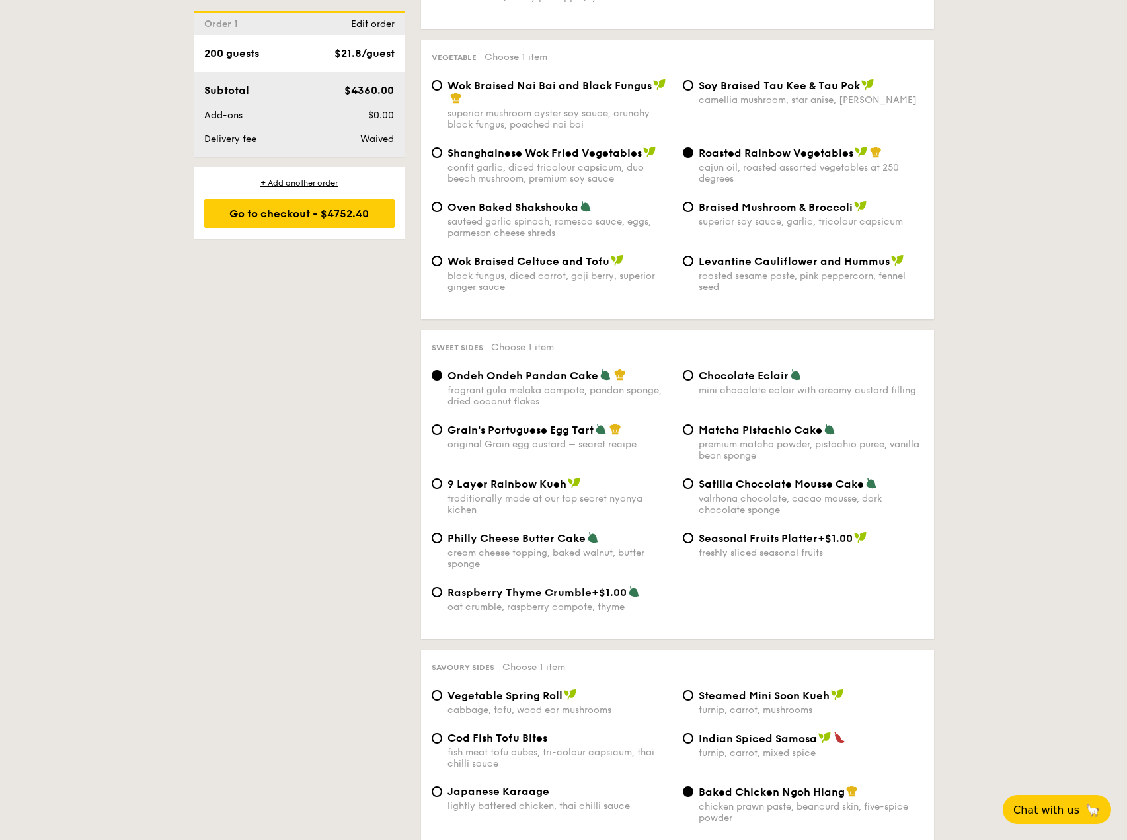
click at [750, 506] on div "valrhona chocolate, cacao mousse, dark chocolate sponge" at bounding box center [811, 504] width 225 height 22
click at [694, 489] on input "Satilia Chocolate Mousse Cake valrhona chocolate, cacao mousse, dark chocolate …" at bounding box center [688, 484] width 11 height 11
radio input "true"
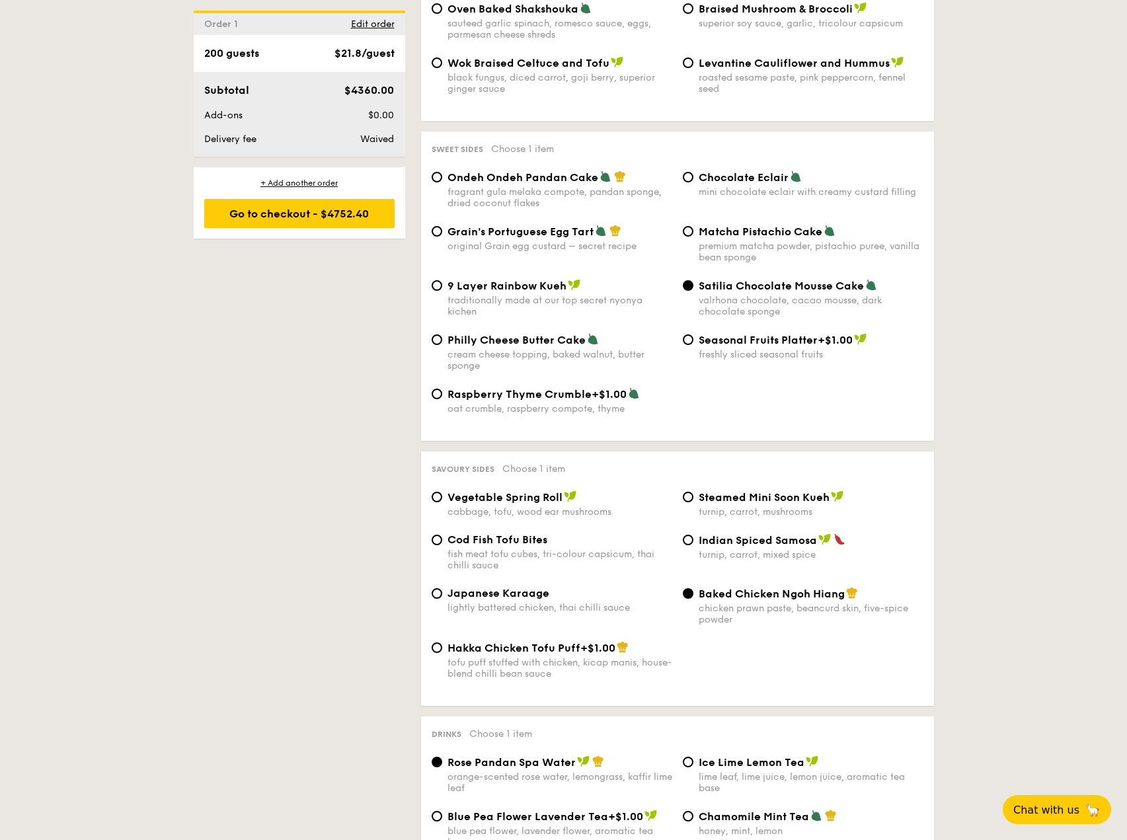
click at [521, 557] on div "fish meat tofu cubes, tri-colour capsicum, thai chilli sauce" at bounding box center [560, 560] width 225 height 22
click at [442, 546] on input "Cod Fish Tofu Bites fish meat tofu cubes, tri-colour capsicum, thai chilli sauce" at bounding box center [437, 540] width 11 height 11
radio input "true"
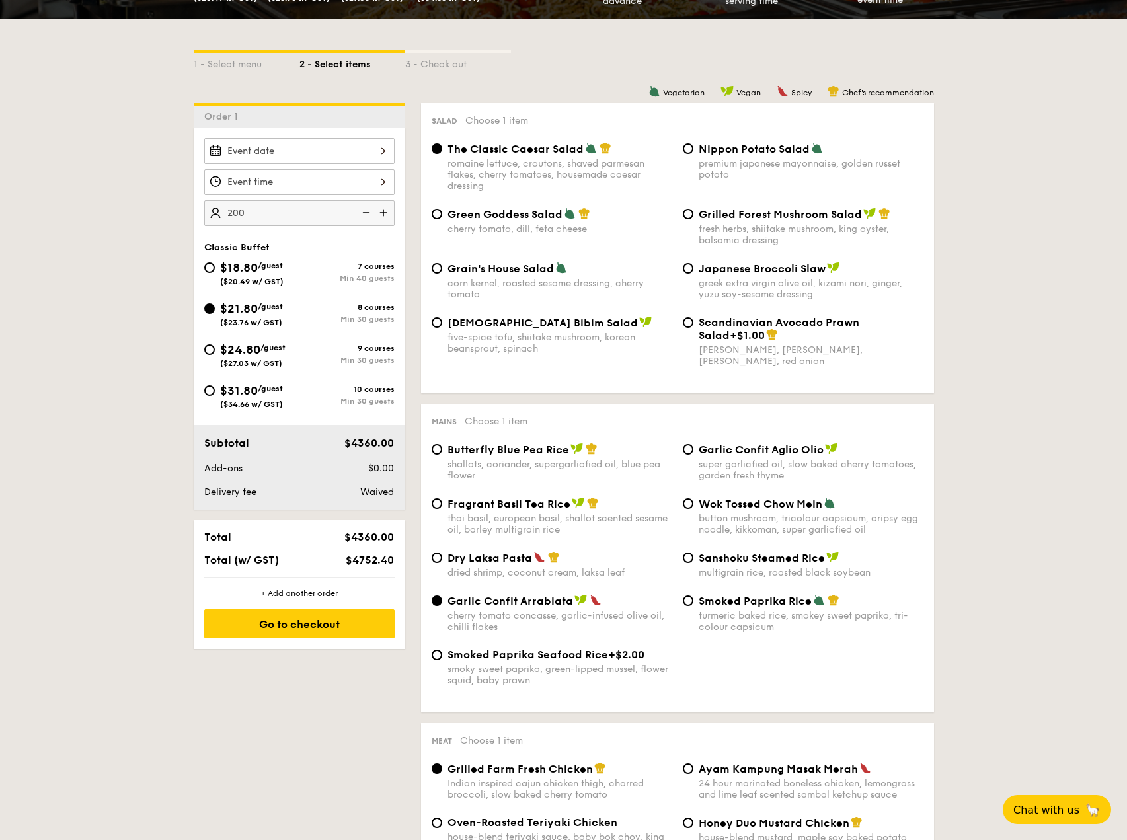
scroll to position [71, 0]
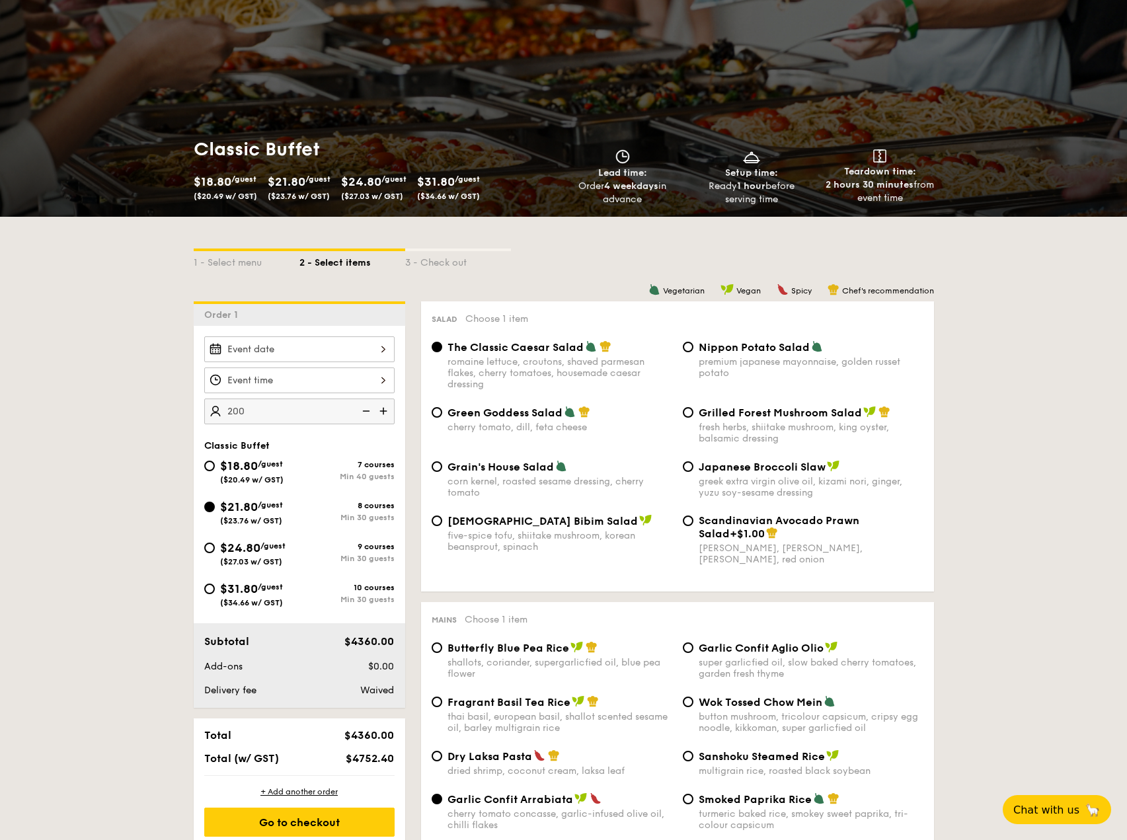
click at [251, 551] on span "$24.80" at bounding box center [240, 548] width 40 height 15
click at [215, 551] on input "$24.80 /guest ($27.03 w/ GST) 9 courses Min 30 guests" at bounding box center [209, 548] width 11 height 11
radio input "true"
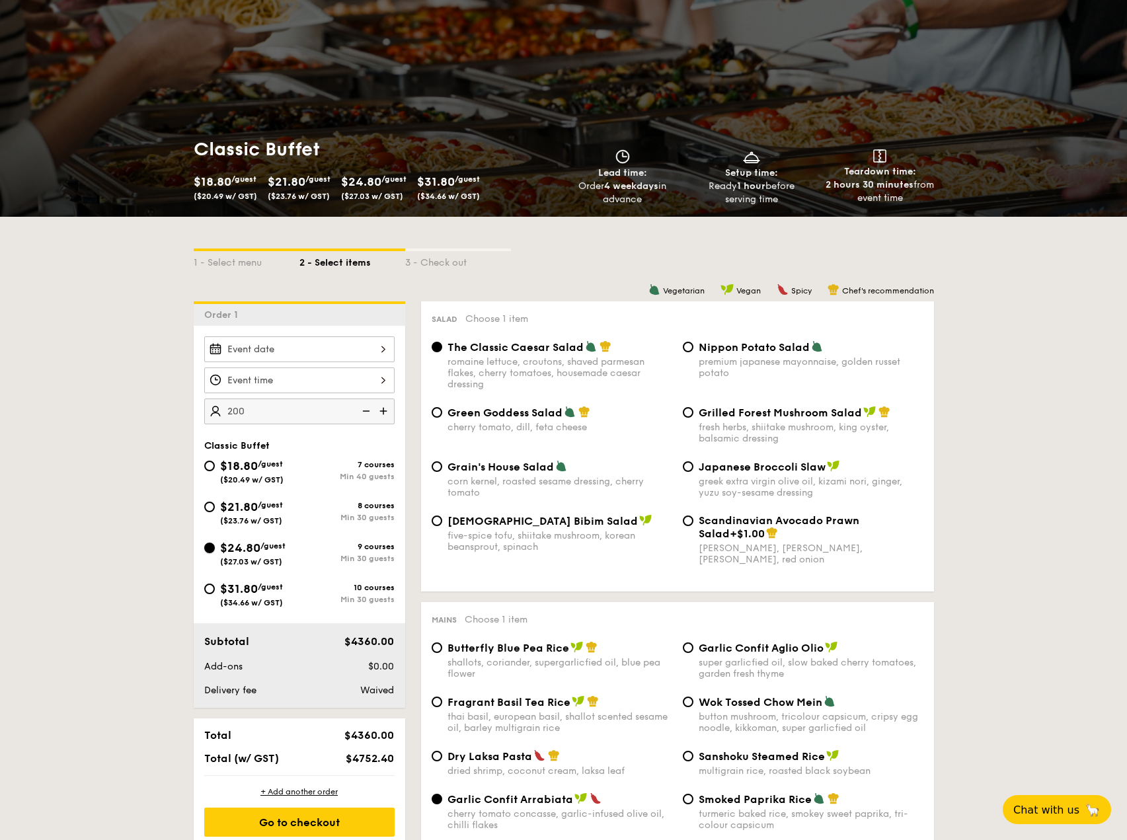
radio input "true"
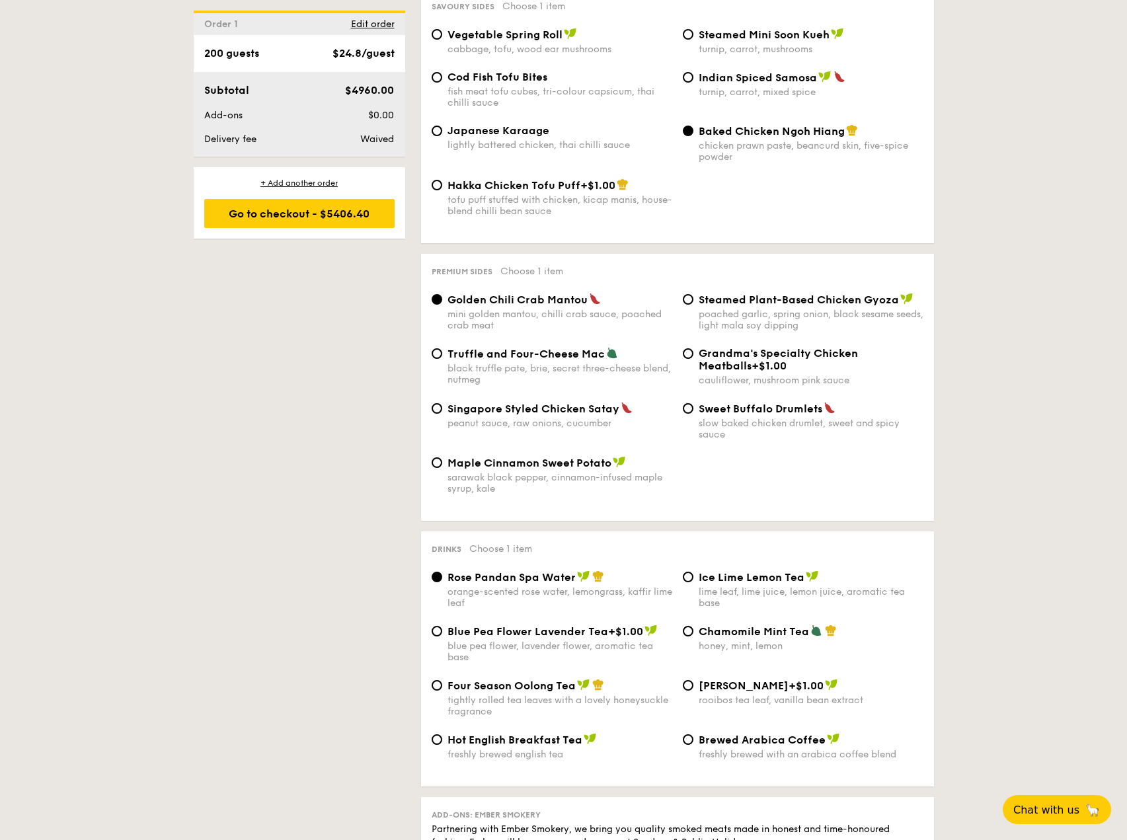
scroll to position [2187, 0]
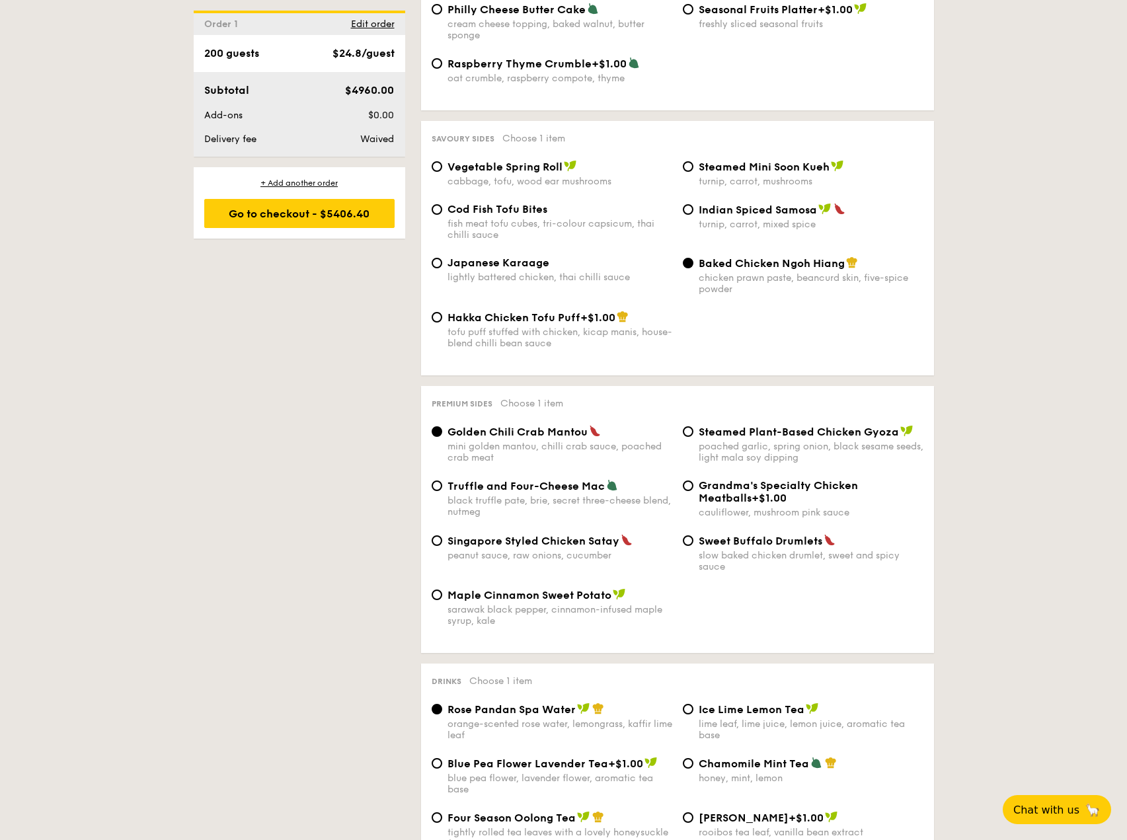
click at [518, 176] on div "cabbage, tofu, wood ear mushrooms" at bounding box center [560, 181] width 225 height 11
click at [442, 172] on input "Vegetable Spring Roll cabbage, tofu, wood ear mushrooms" at bounding box center [437, 166] width 11 height 11
radio input "true"
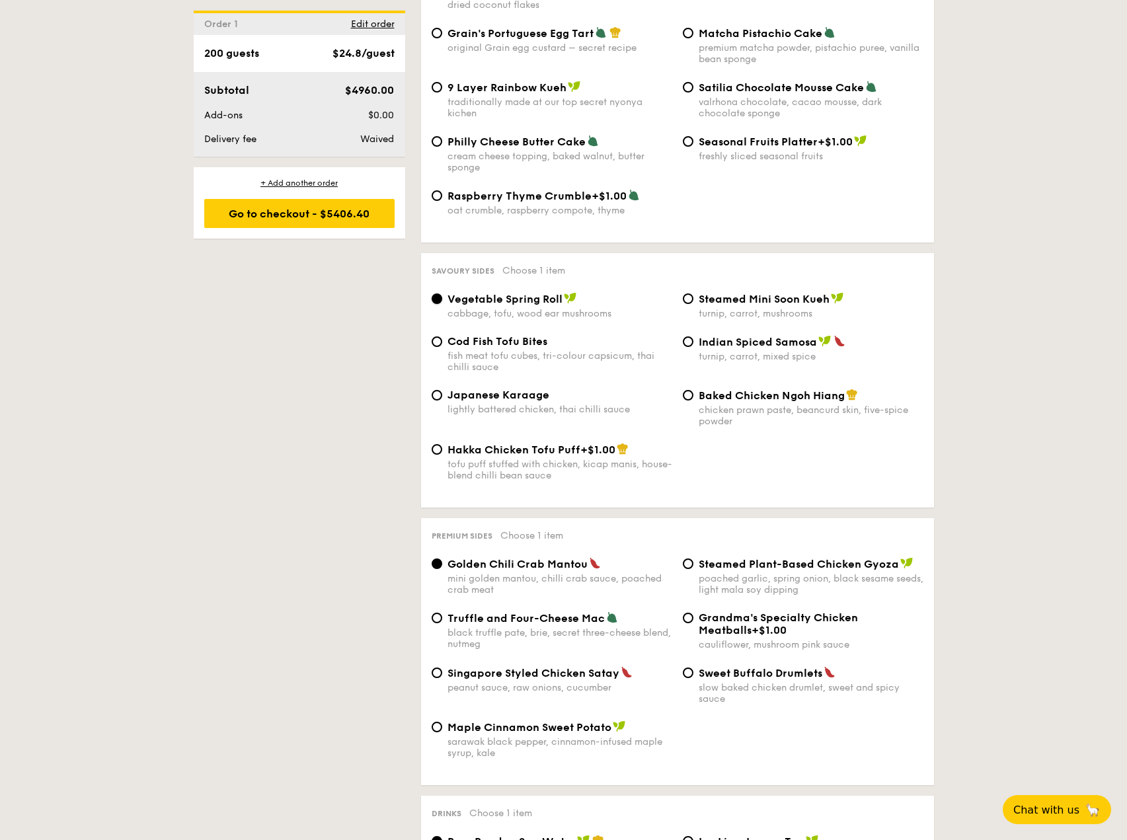
scroll to position [1857, 0]
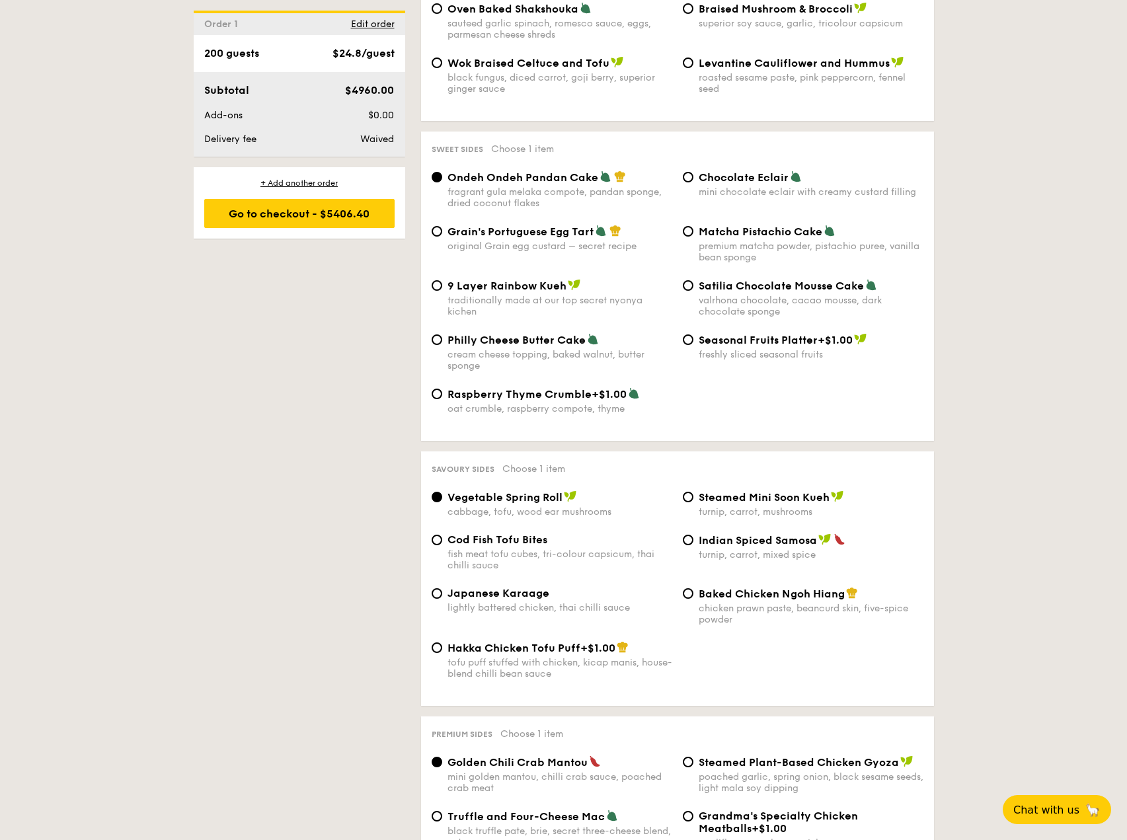
click at [547, 241] on div "original Grain egg custard – secret recipe" at bounding box center [560, 246] width 225 height 11
click at [442, 237] on input "Grain's Portuguese Egg Tart original Grain egg custard – secret recipe" at bounding box center [437, 231] width 11 height 11
radio input "true"
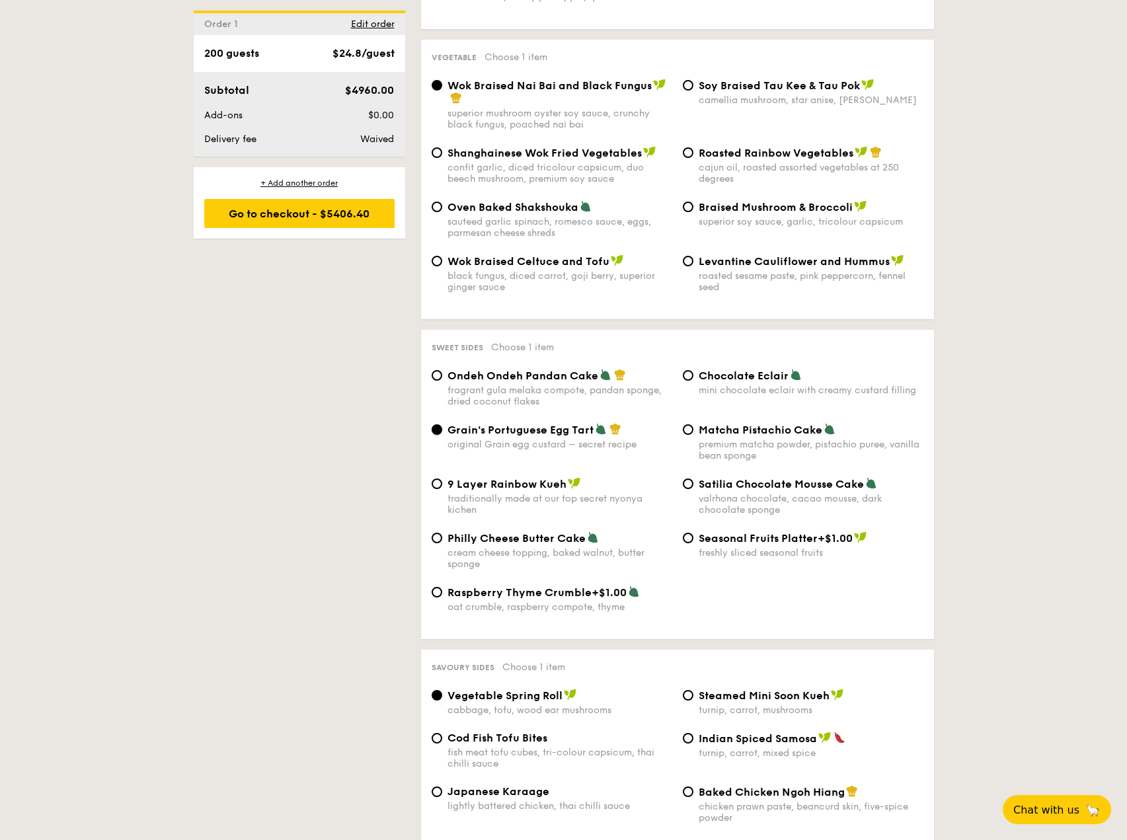
scroll to position [1526, 0]
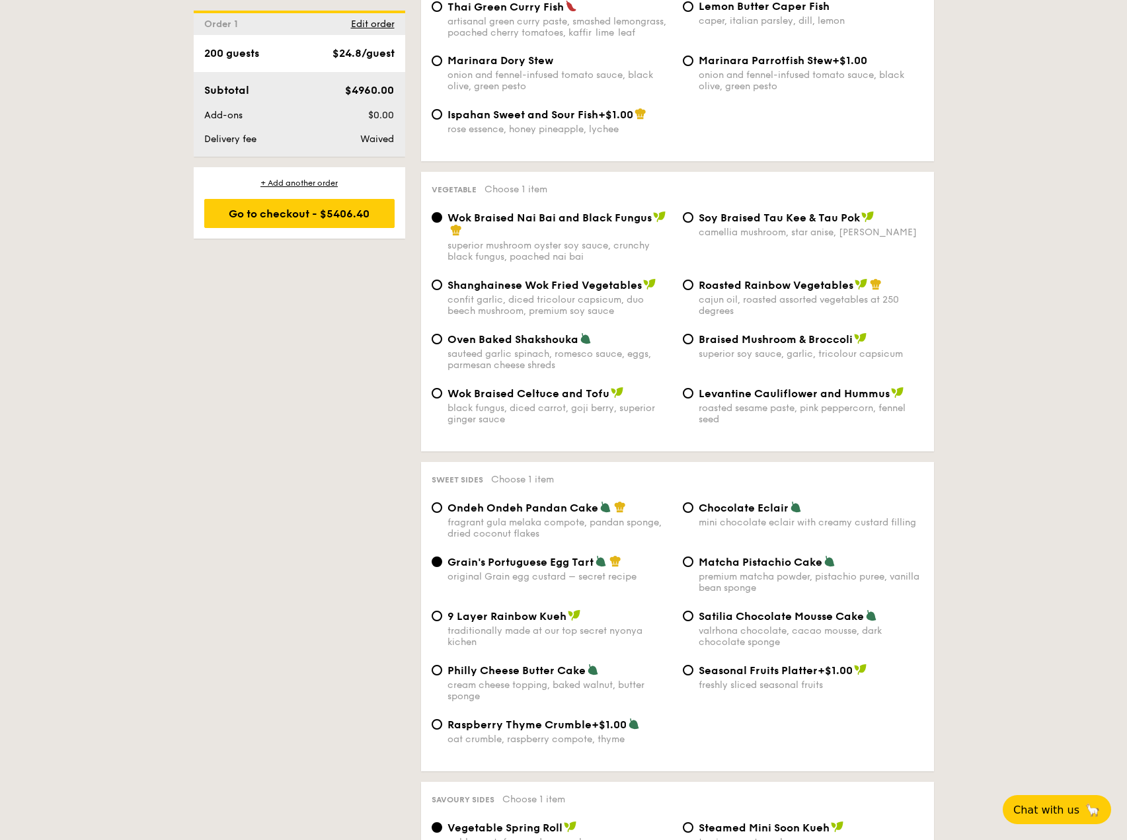
click at [723, 301] on div "cajun oil, roasted assorted vegetables at 250 degrees" at bounding box center [811, 305] width 225 height 22
click at [694, 290] on input "Roasted Rainbow Vegetables cajun oil, roasted assorted vegetables at 250 degrees" at bounding box center [688, 285] width 11 height 11
radio input "true"
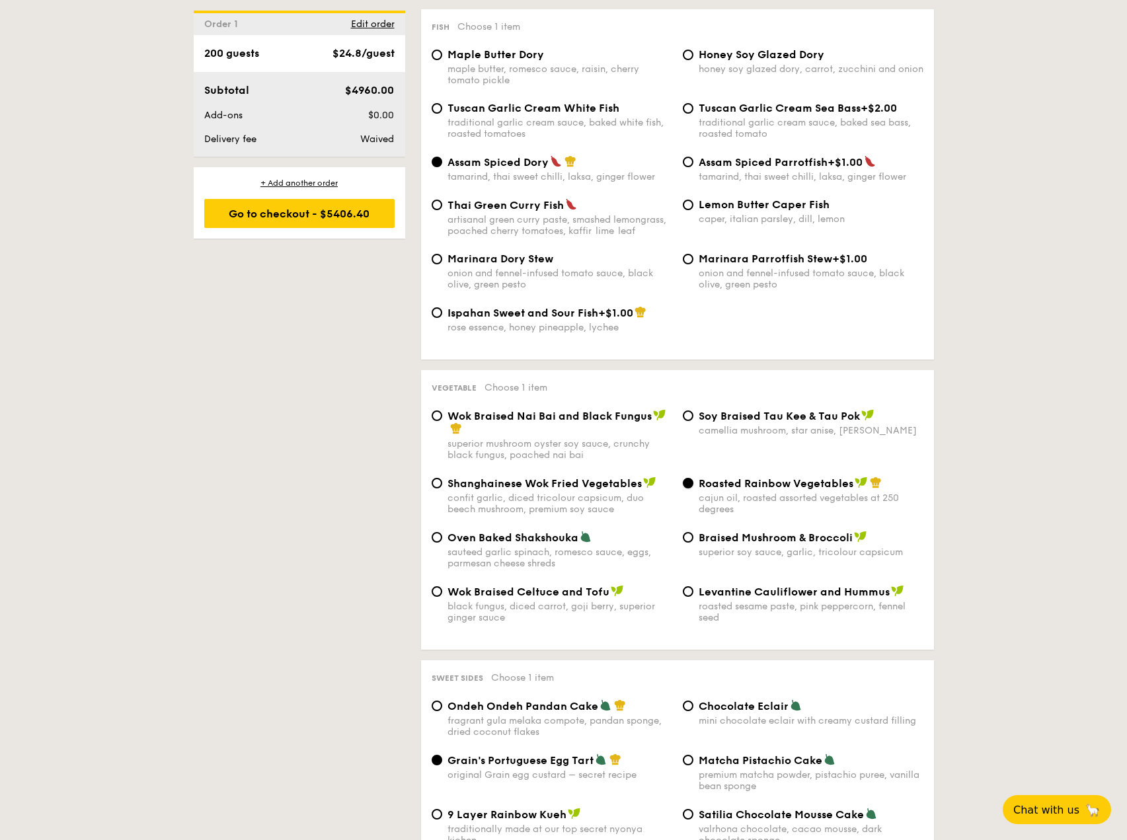
scroll to position [1195, 0]
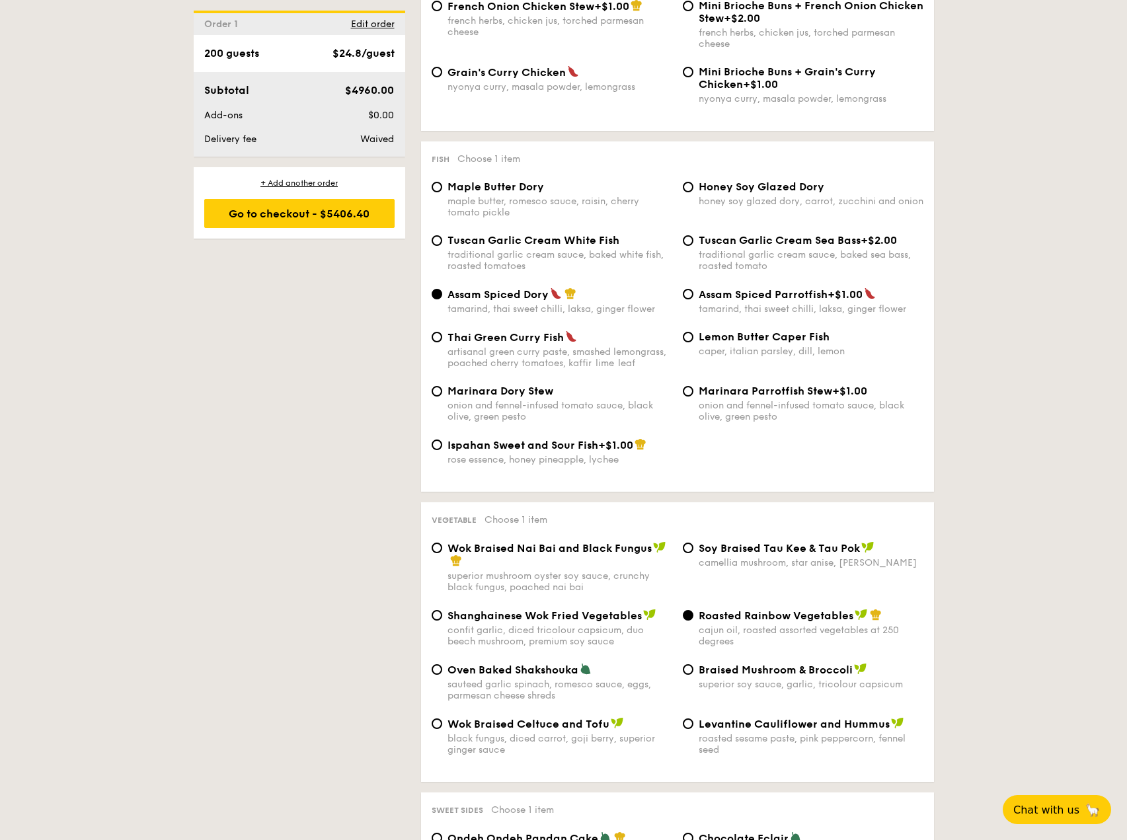
click at [583, 437] on div "Marinara Dory Stew onion and fennel-infused tomato sauce, black olive, green pe…" at bounding box center [677, 412] width 503 height 54
click at [580, 447] on span "Ispahan Sweet and Sour Fish" at bounding box center [523, 445] width 151 height 13
click at [442, 447] on input "Ispahan Sweet and Sour Fish +$1.00 rose essence, honey pineapple, lychee" at bounding box center [437, 445] width 11 height 11
radio input "true"
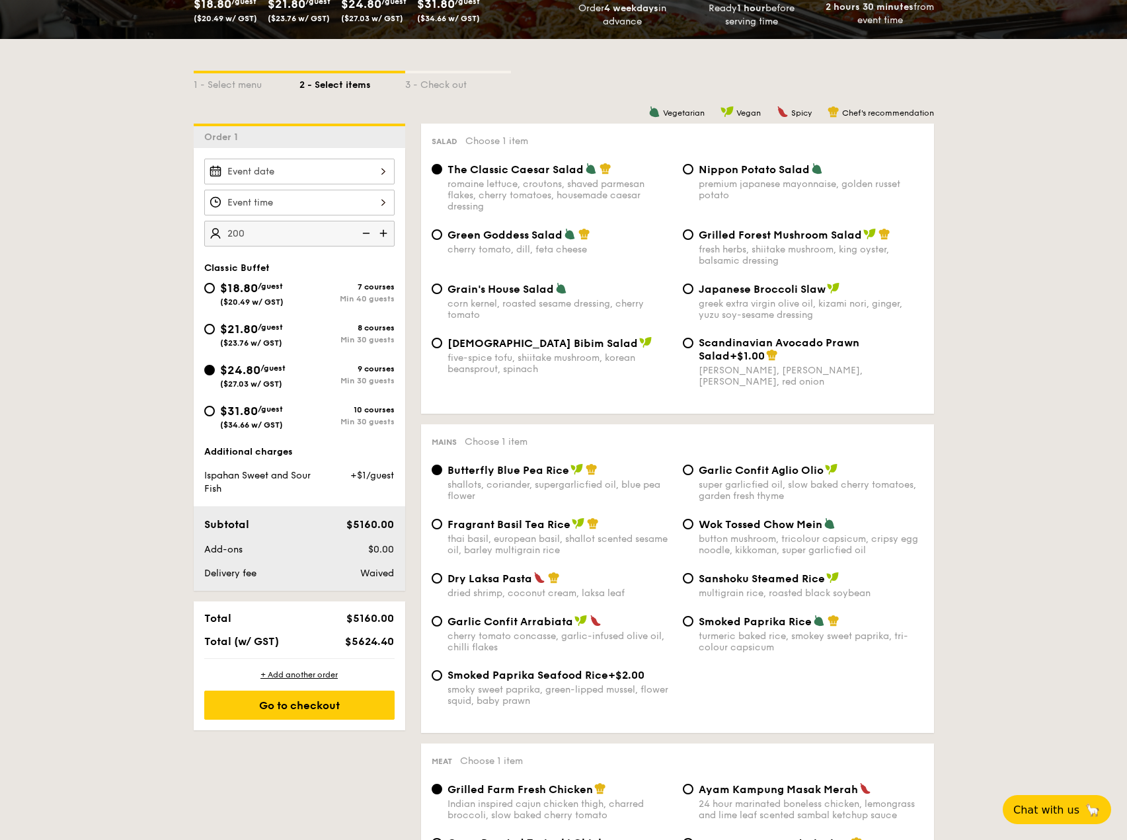
scroll to position [117, 0]
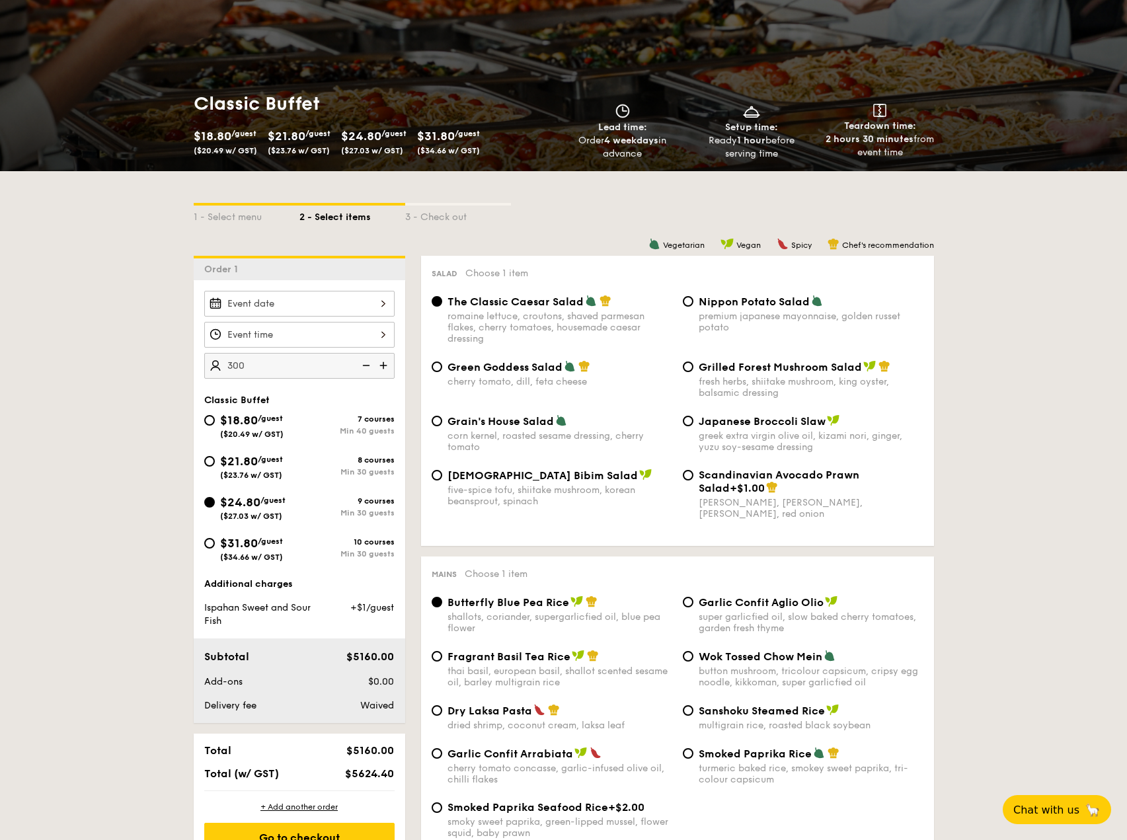
type input "300 guests"
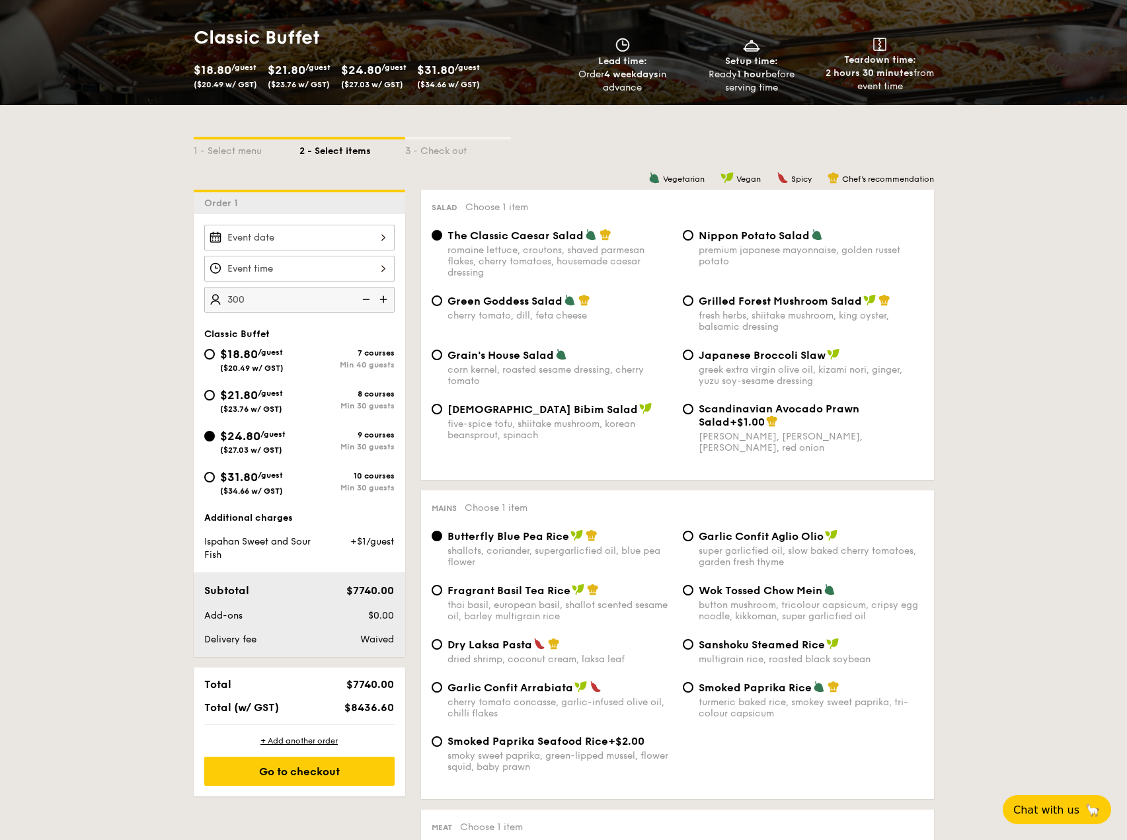
scroll to position [0, 0]
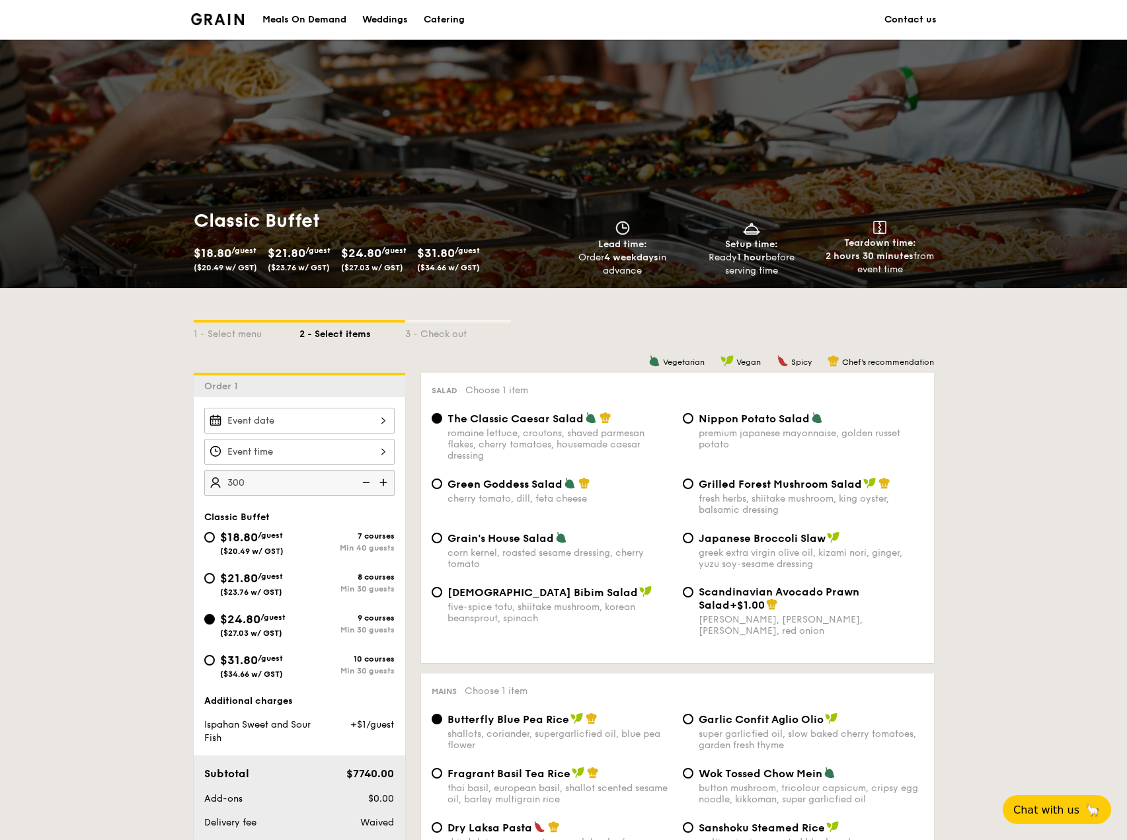
click at [406, 24] on div "Weddings" at bounding box center [385, 20] width 46 height 40
